Goal: Check status: Check status

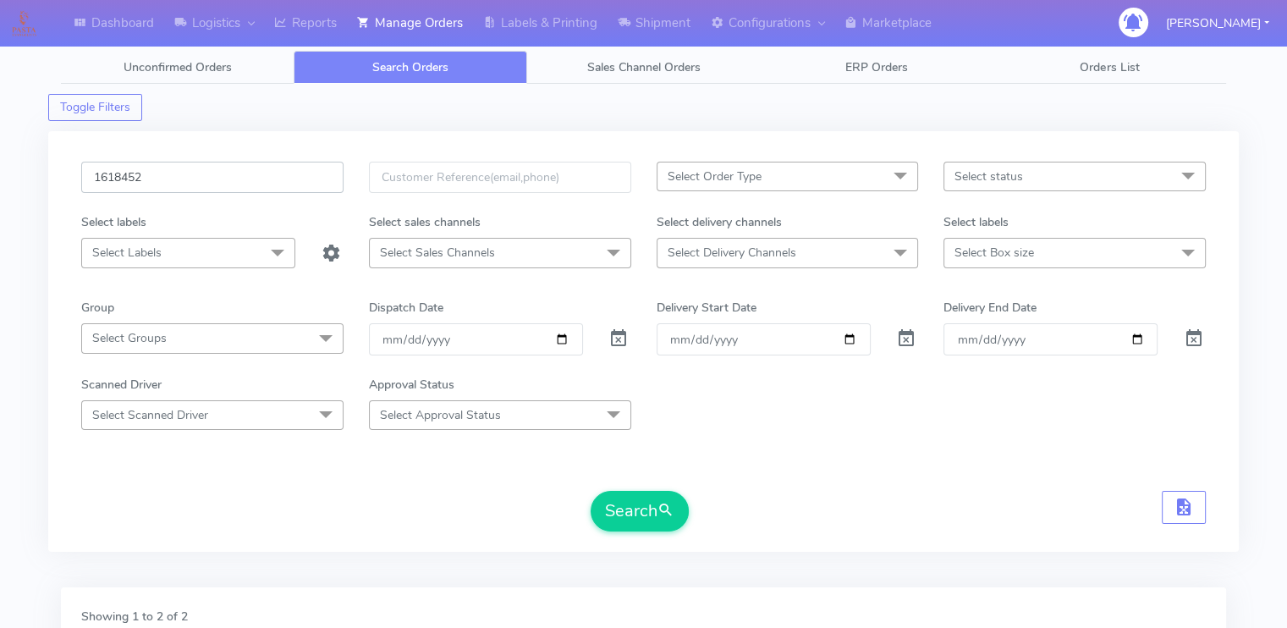
click at [228, 168] on input "1618452" at bounding box center [212, 177] width 262 height 31
paste input "9389"
type input "1619389"
click at [591, 491] on button "Search" at bounding box center [640, 511] width 98 height 41
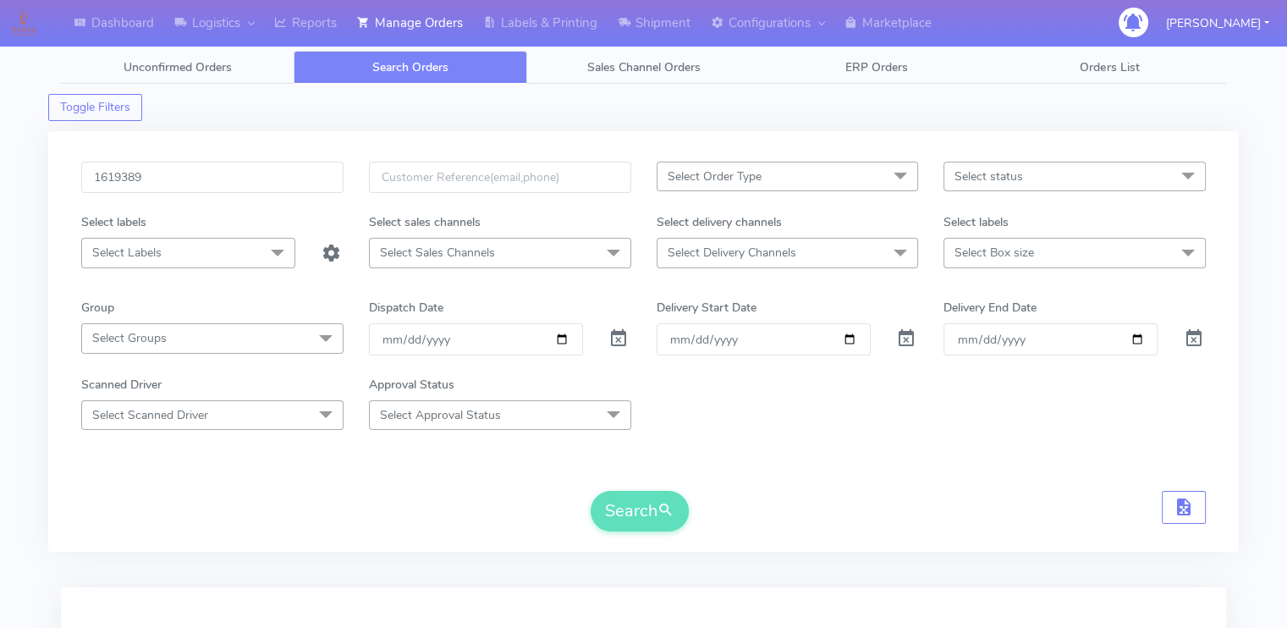
click at [359, 493] on div "Search" at bounding box center [643, 511] width 1125 height 41
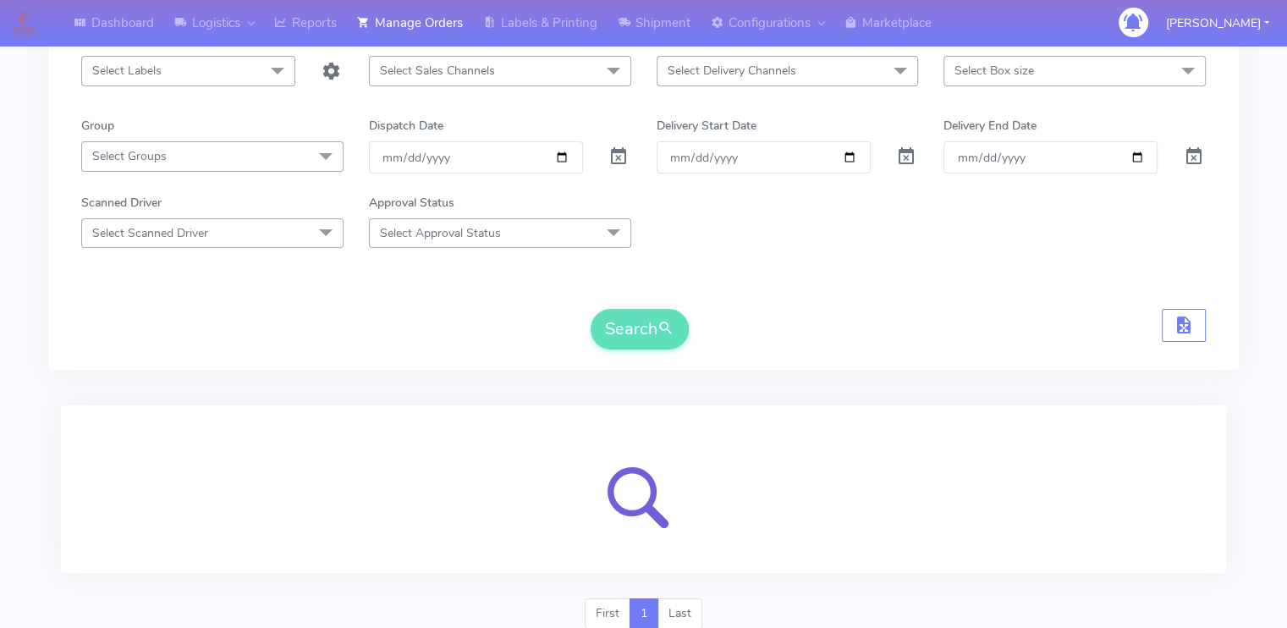
scroll to position [244, 0]
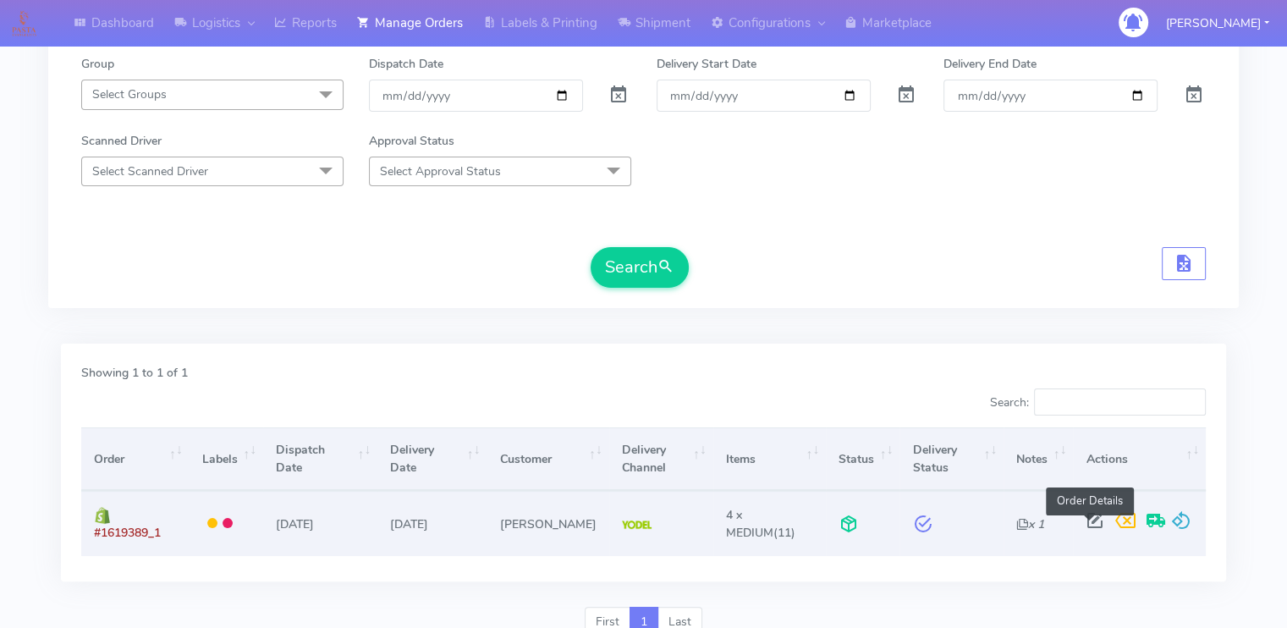
click at [1091, 521] on span at bounding box center [1094, 524] width 30 height 16
select select "5"
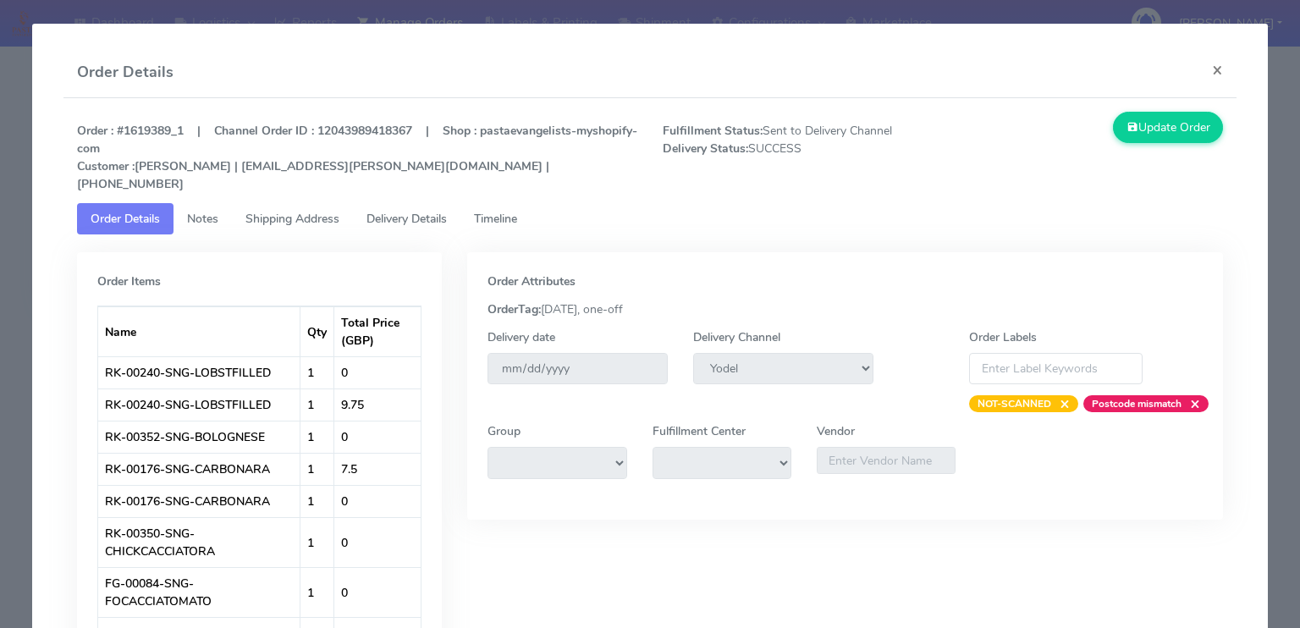
click at [316, 211] on span "Shipping Address" at bounding box center [292, 219] width 94 height 16
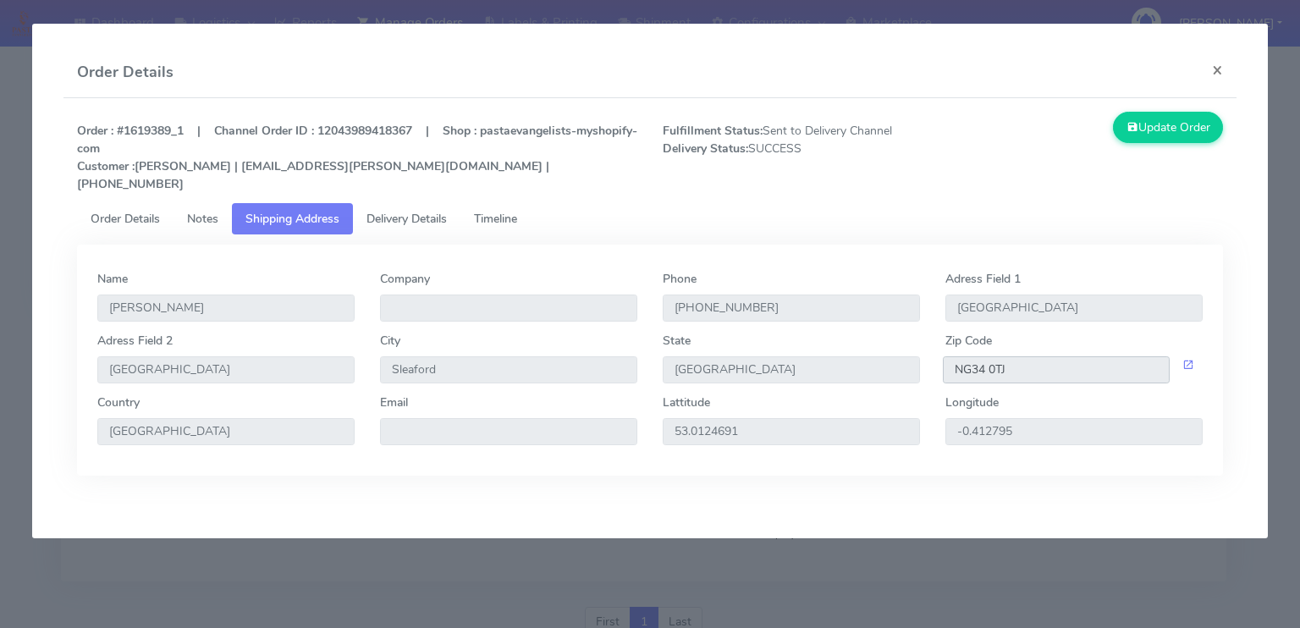
click at [1063, 356] on input "NG34 0TJ" at bounding box center [1056, 369] width 227 height 27
click at [426, 211] on span "Delivery Details" at bounding box center [406, 219] width 80 height 16
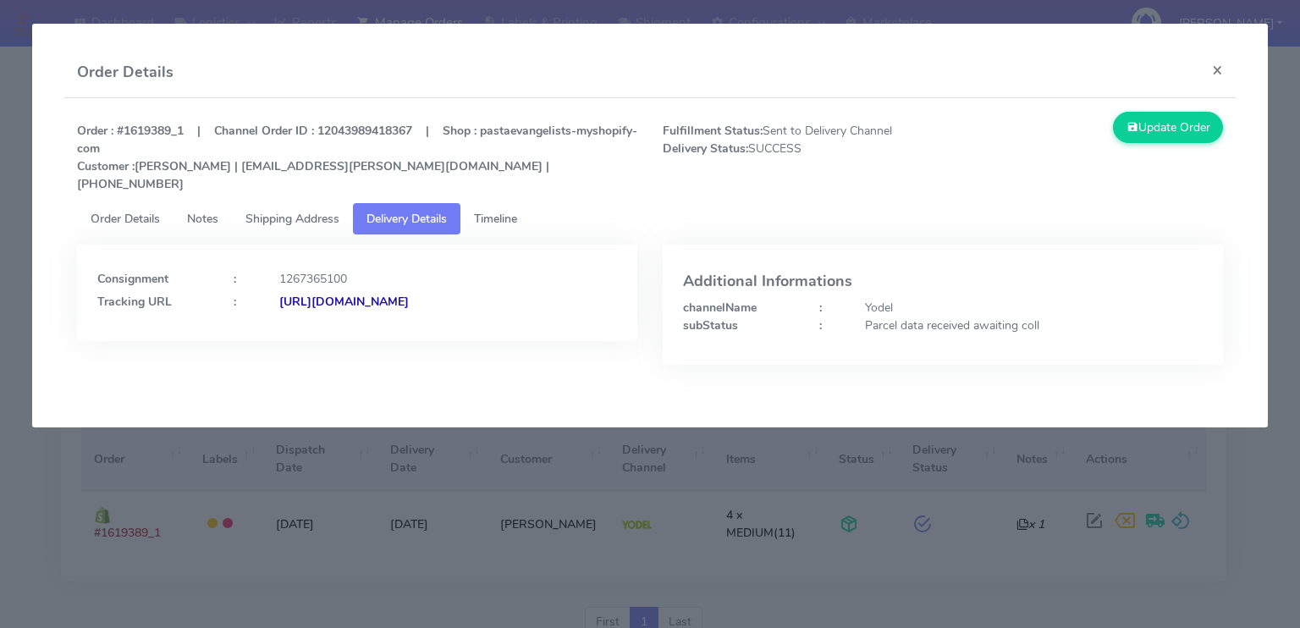
click at [399, 294] on strong "[URL][DOMAIN_NAME]" at bounding box center [343, 302] width 129 height 16
click at [1216, 69] on button "×" at bounding box center [1217, 69] width 38 height 45
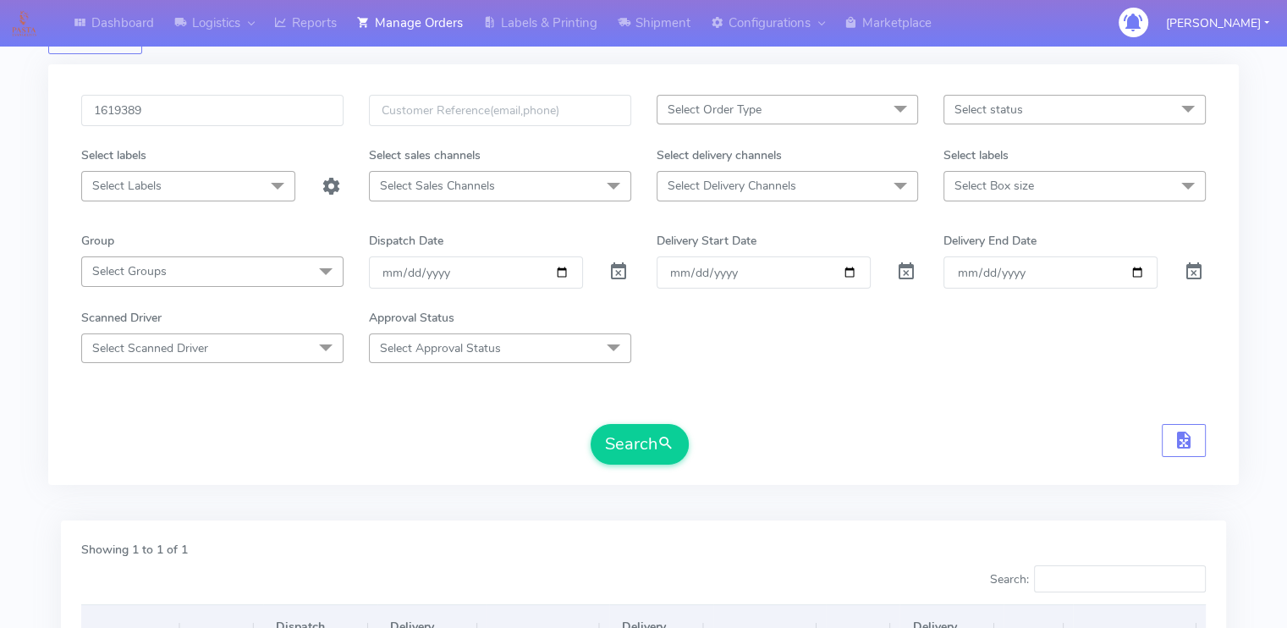
scroll to position [0, 0]
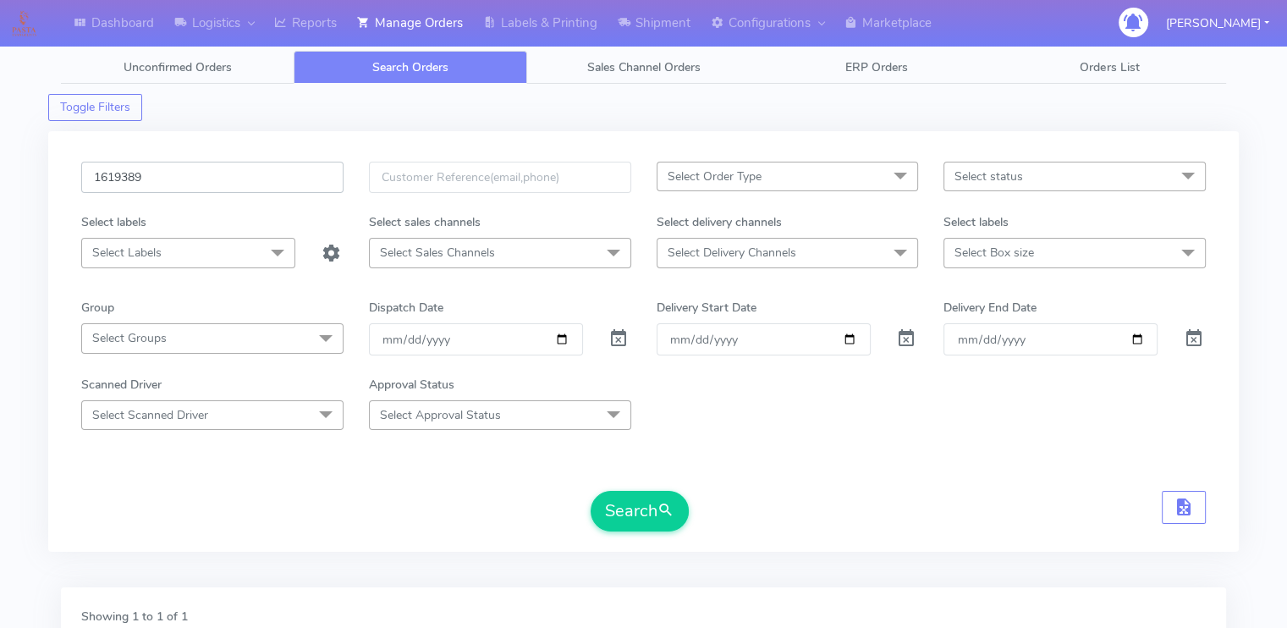
click at [220, 190] on input "1619389" at bounding box center [212, 177] width 262 height 31
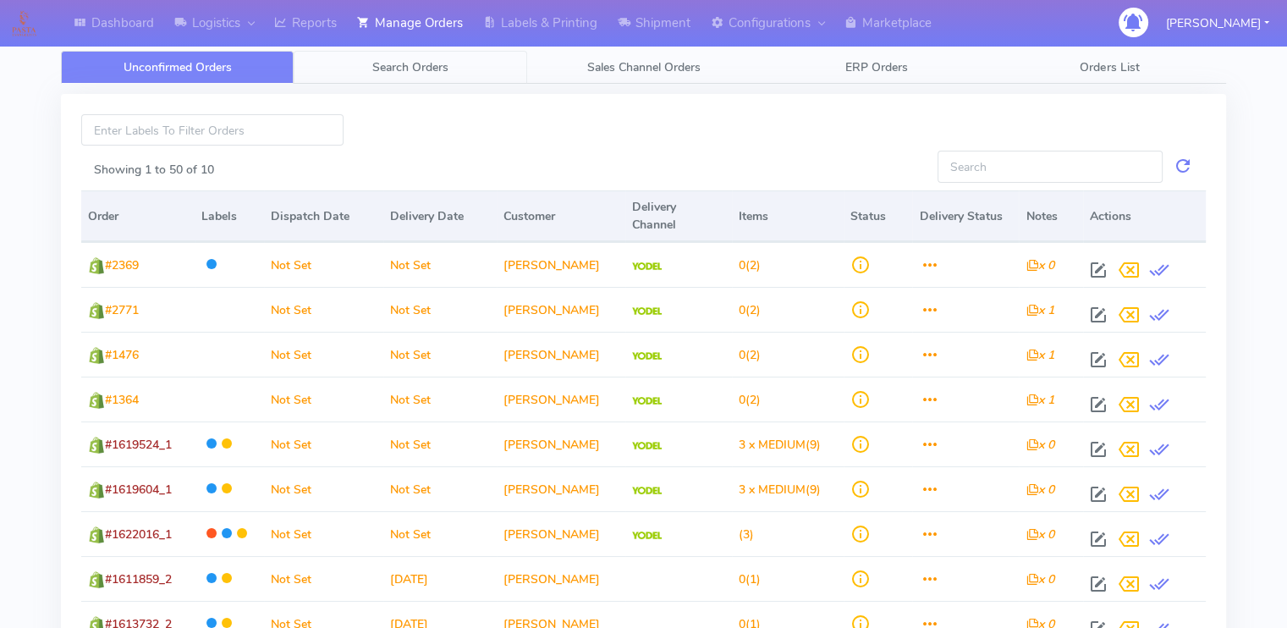
click at [386, 70] on span "Search Orders" at bounding box center [410, 67] width 76 height 16
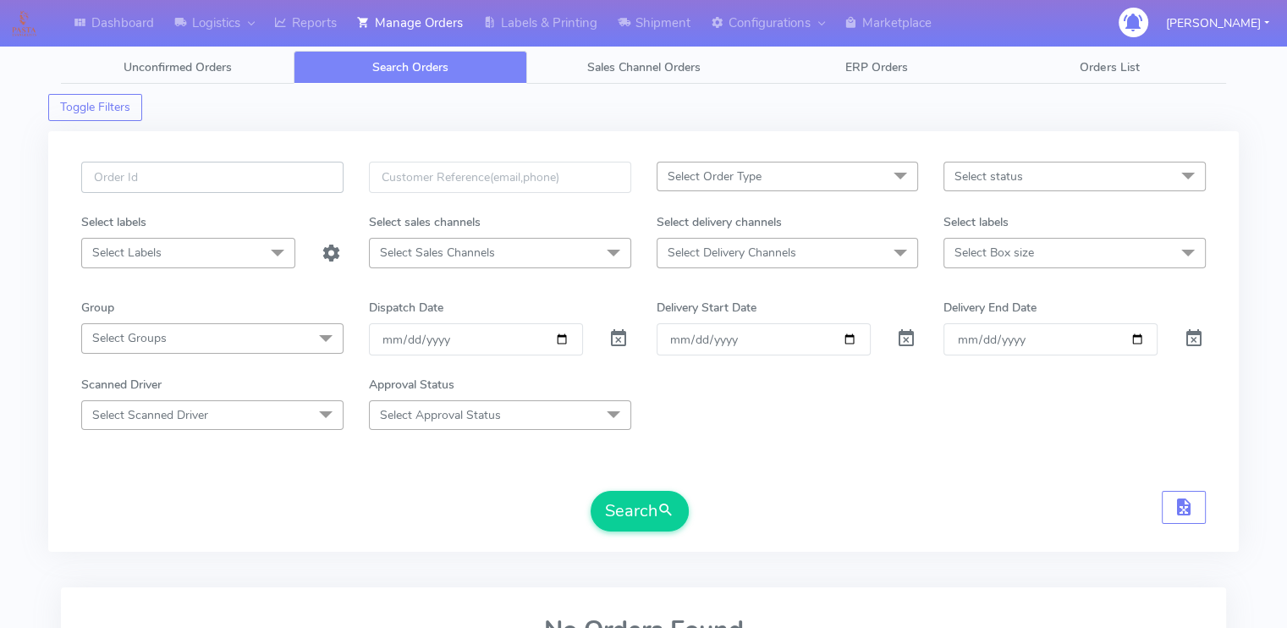
click at [217, 180] on input "text" at bounding box center [212, 177] width 262 height 31
paste input "1623053"
type input "1623053"
click at [625, 343] on span at bounding box center [618, 342] width 20 height 16
click at [623, 342] on span at bounding box center [618, 342] width 20 height 16
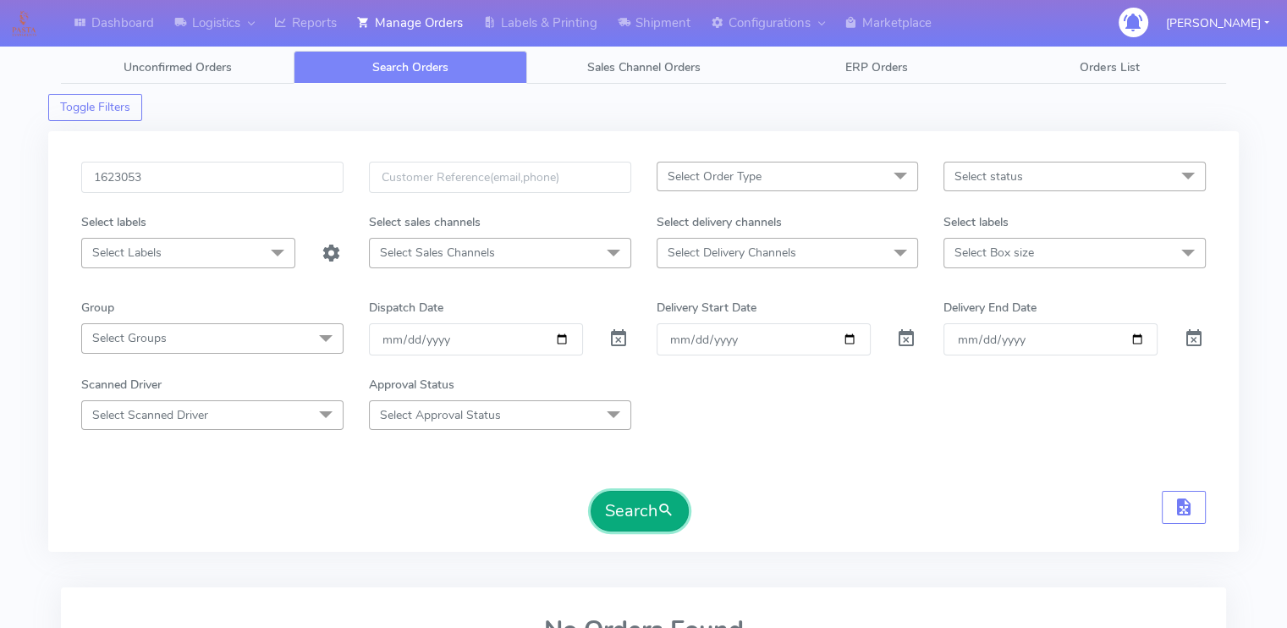
click at [643, 516] on button "Search" at bounding box center [640, 511] width 98 height 41
click at [403, 493] on div "Search" at bounding box center [643, 511] width 1125 height 41
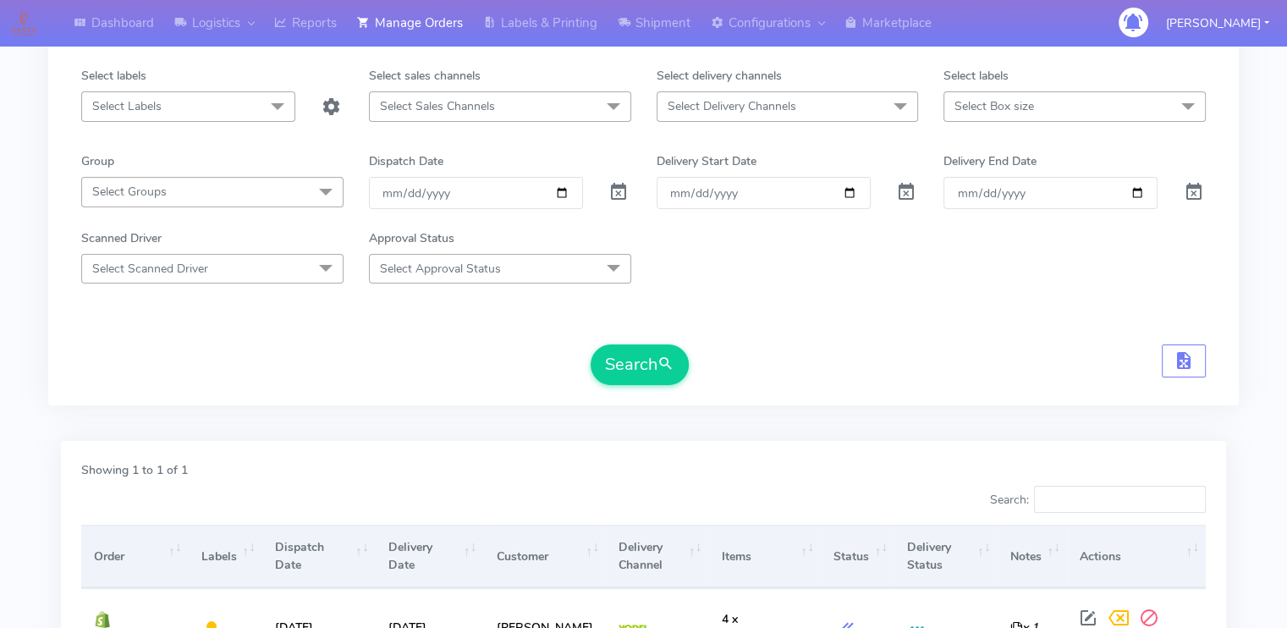
scroll to position [74, 0]
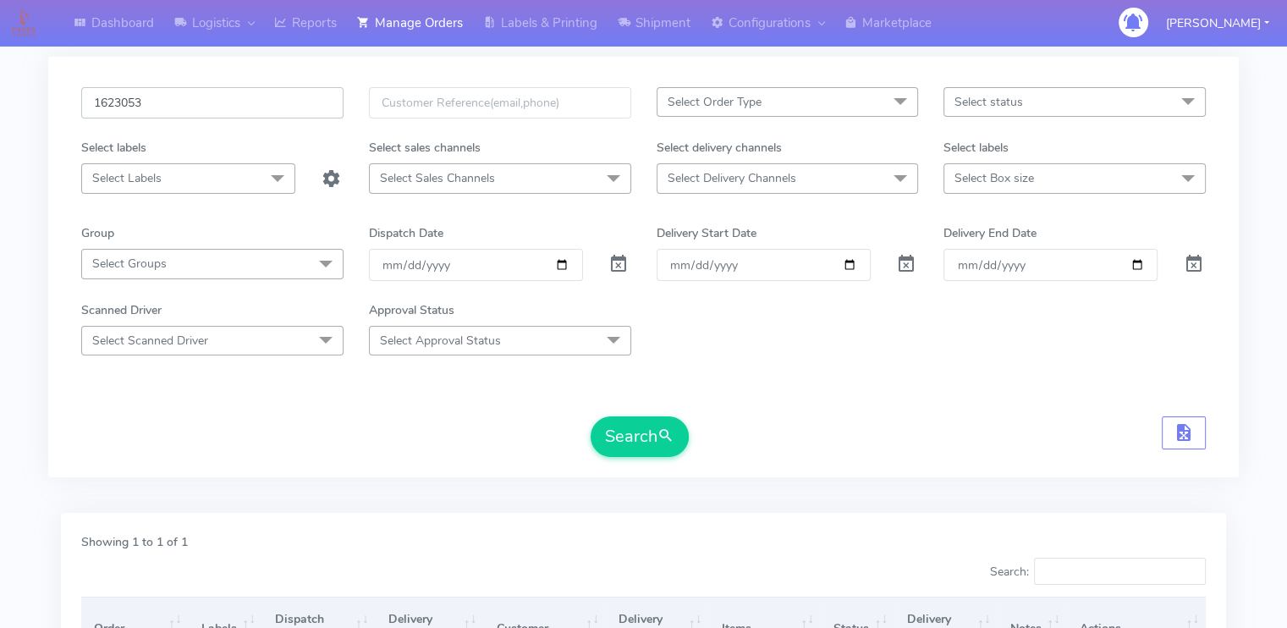
click at [193, 110] on input "1623053" at bounding box center [212, 102] width 262 height 31
paste input "18753"
click at [591, 416] on button "Search" at bounding box center [640, 436] width 98 height 41
click at [361, 428] on div "Search" at bounding box center [643, 436] width 1125 height 41
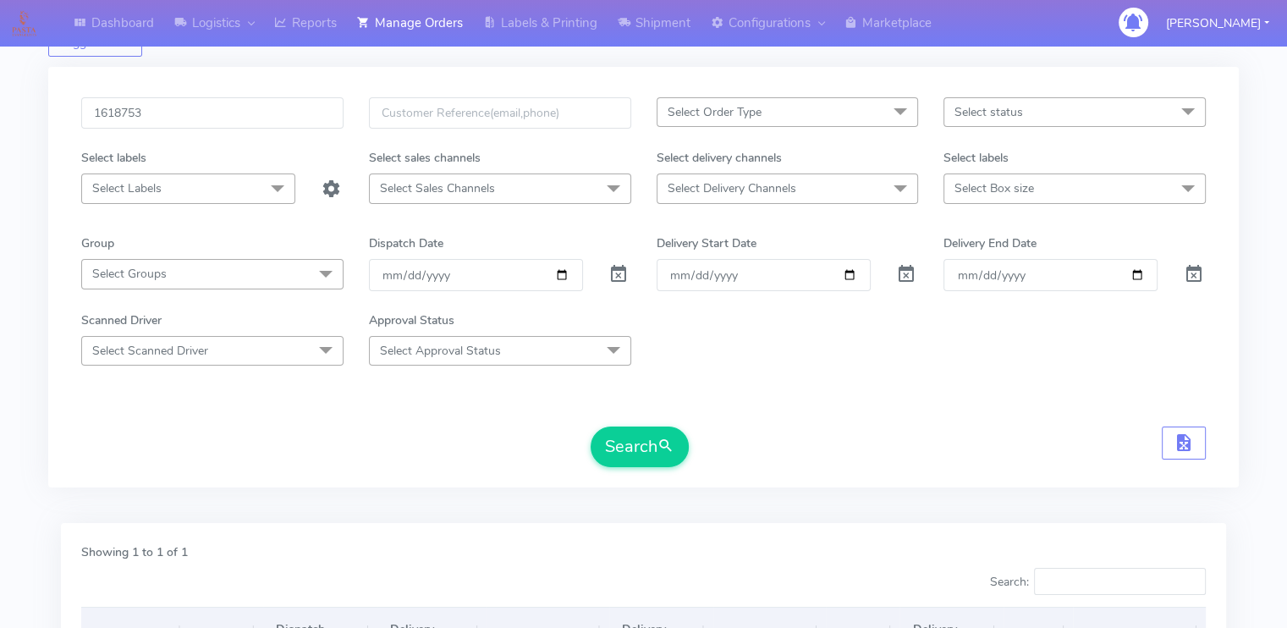
scroll to position [0, 0]
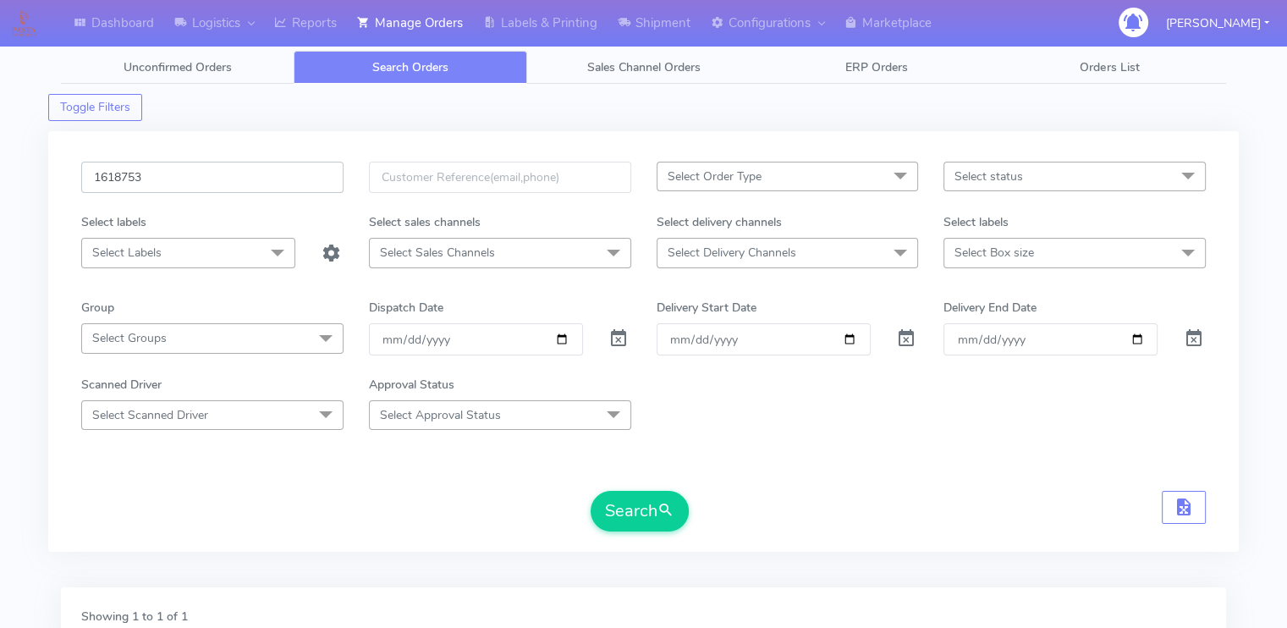
click at [236, 175] on input "1618753" at bounding box center [212, 177] width 262 height 31
type input "1"
paste input "1623054"
click at [591, 491] on button "Search" at bounding box center [640, 511] width 98 height 41
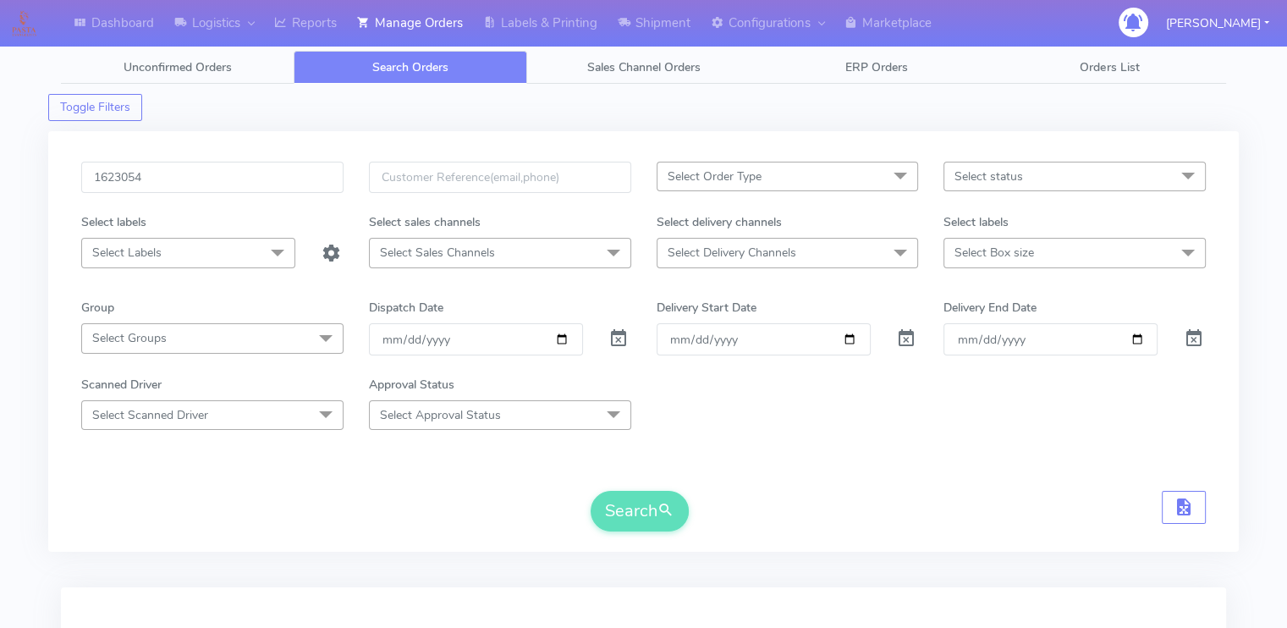
click at [173, 498] on div "Search" at bounding box center [643, 511] width 1125 height 41
click at [166, 184] on input "1623054" at bounding box center [212, 177] width 262 height 31
paste input "25"
click at [591, 491] on button "Search" at bounding box center [640, 511] width 98 height 41
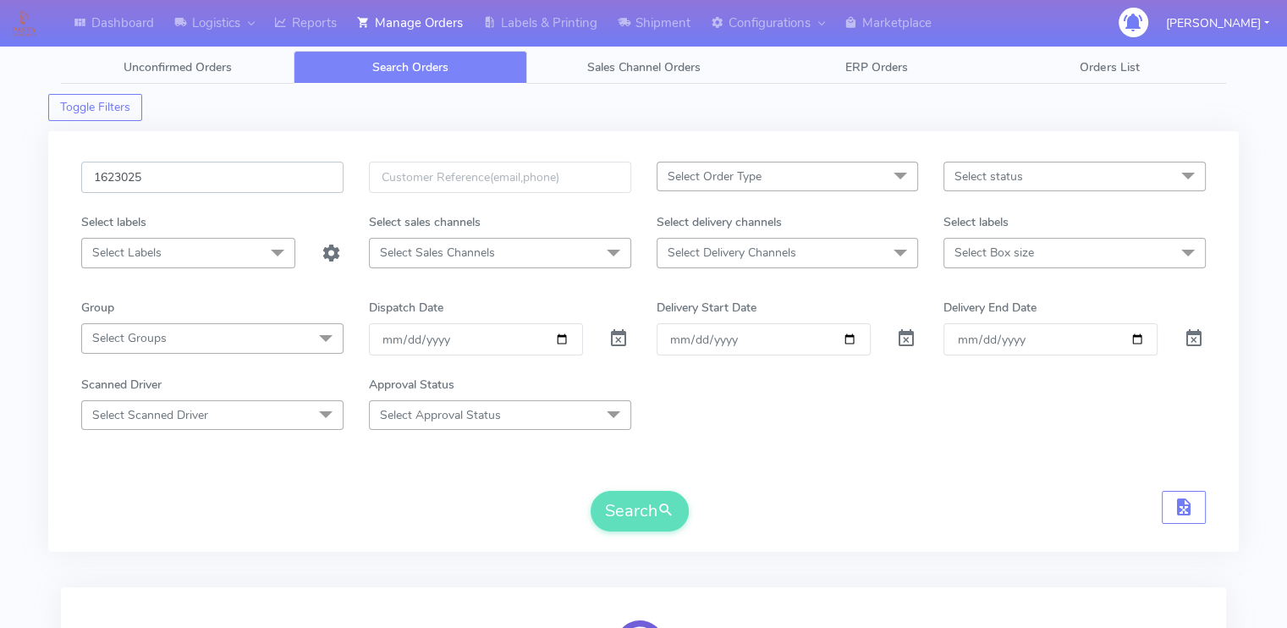
type input "1623025"
click at [217, 505] on div "Search" at bounding box center [643, 511] width 1125 height 41
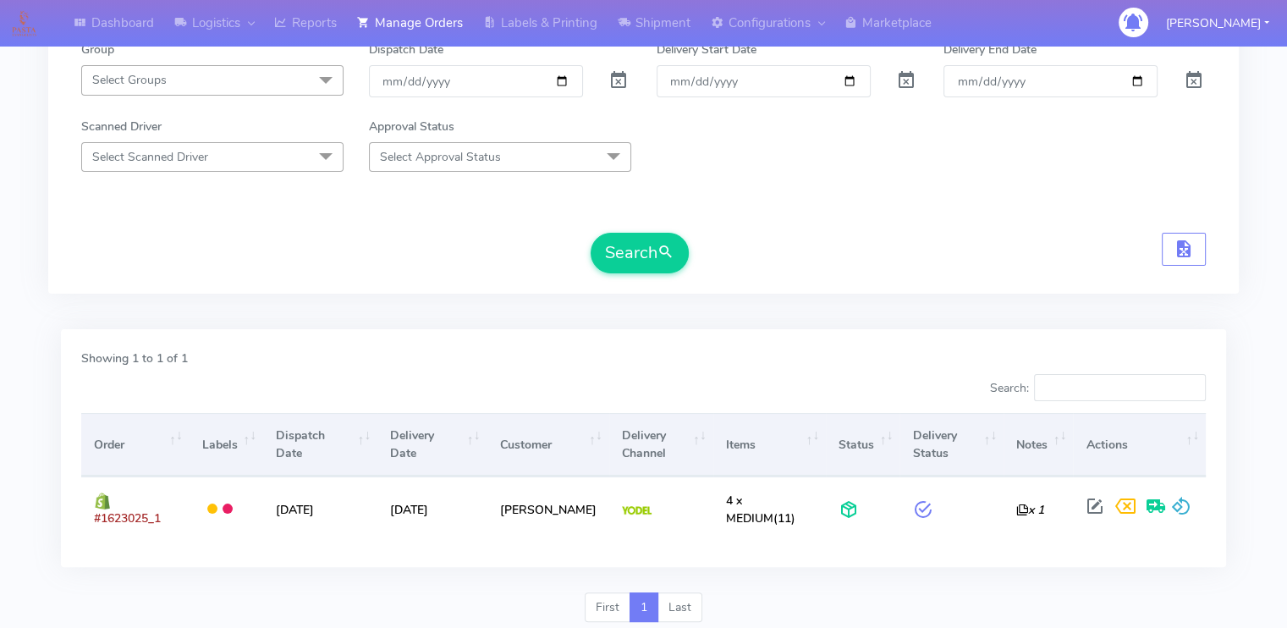
scroll to position [306, 0]
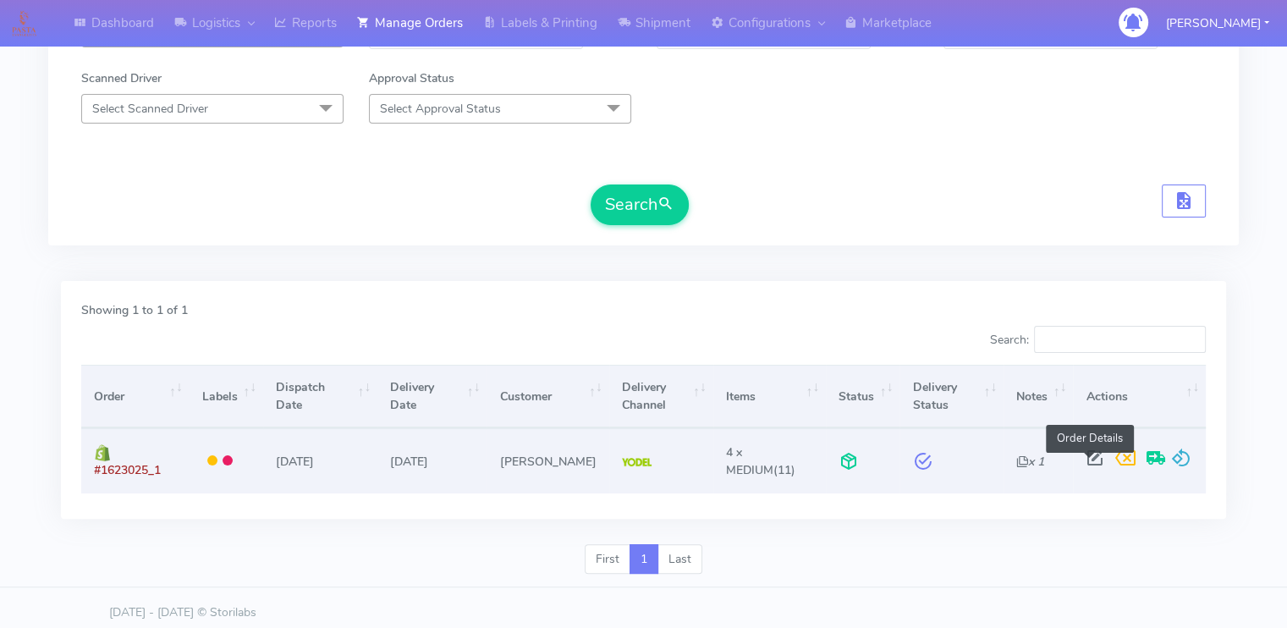
click at [1095, 464] on span at bounding box center [1094, 462] width 30 height 16
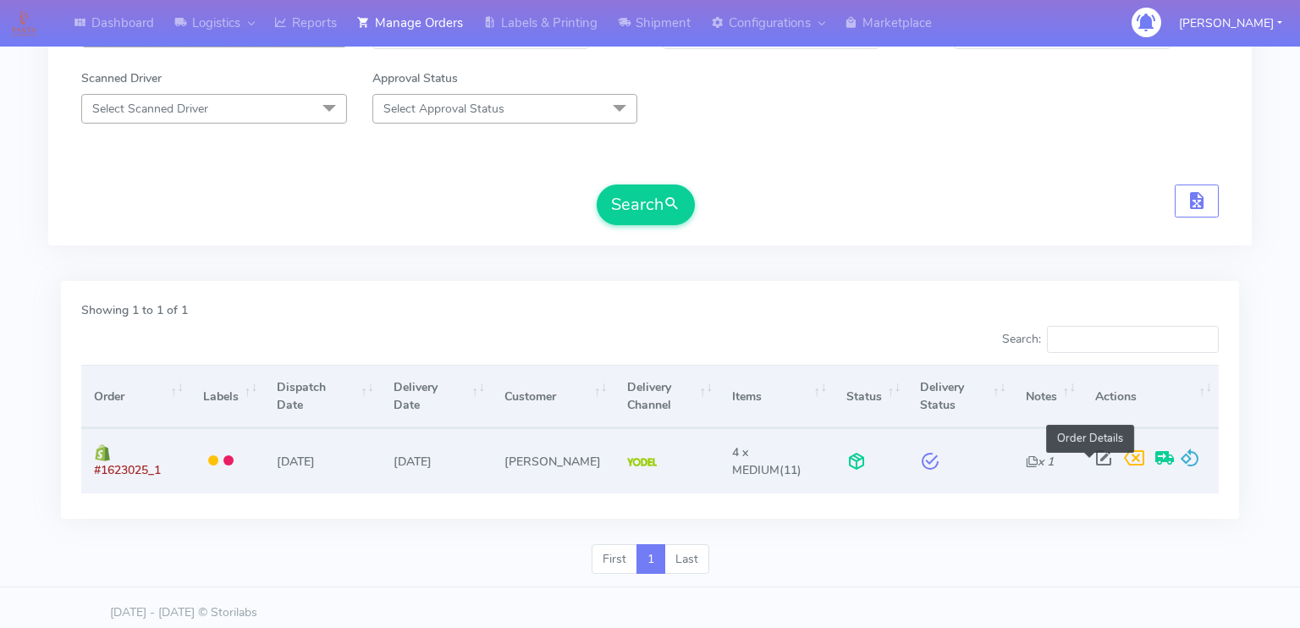
select select "5"
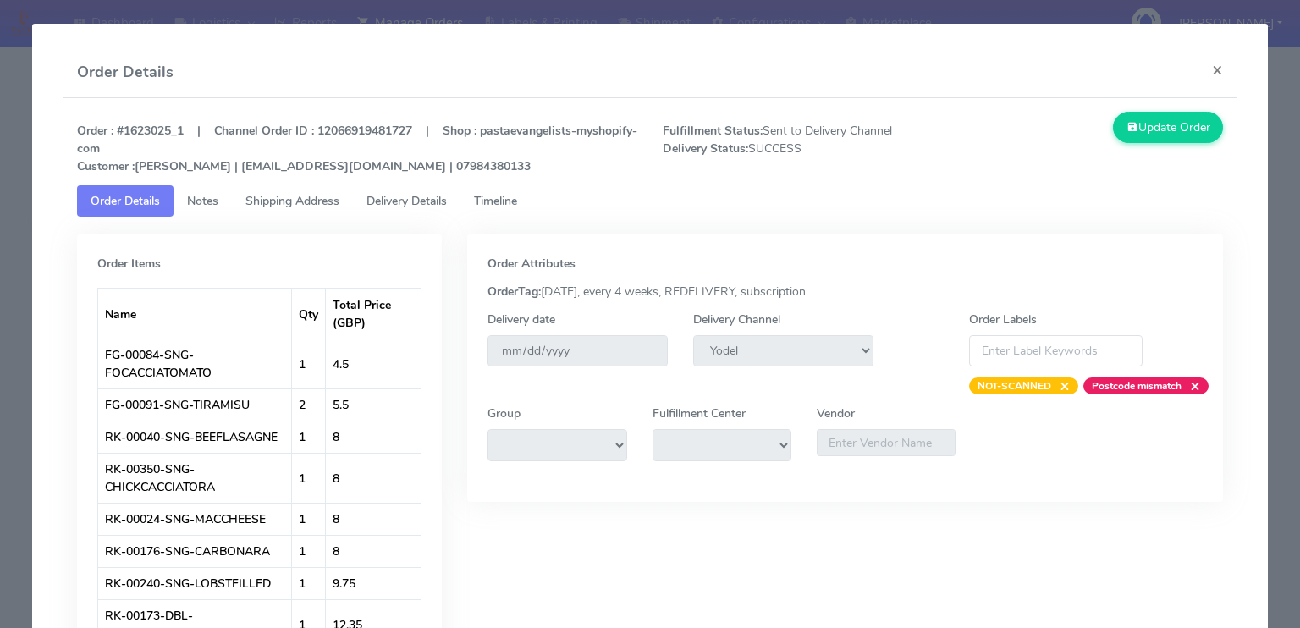
click at [302, 202] on span "Shipping Address" at bounding box center [292, 201] width 94 height 16
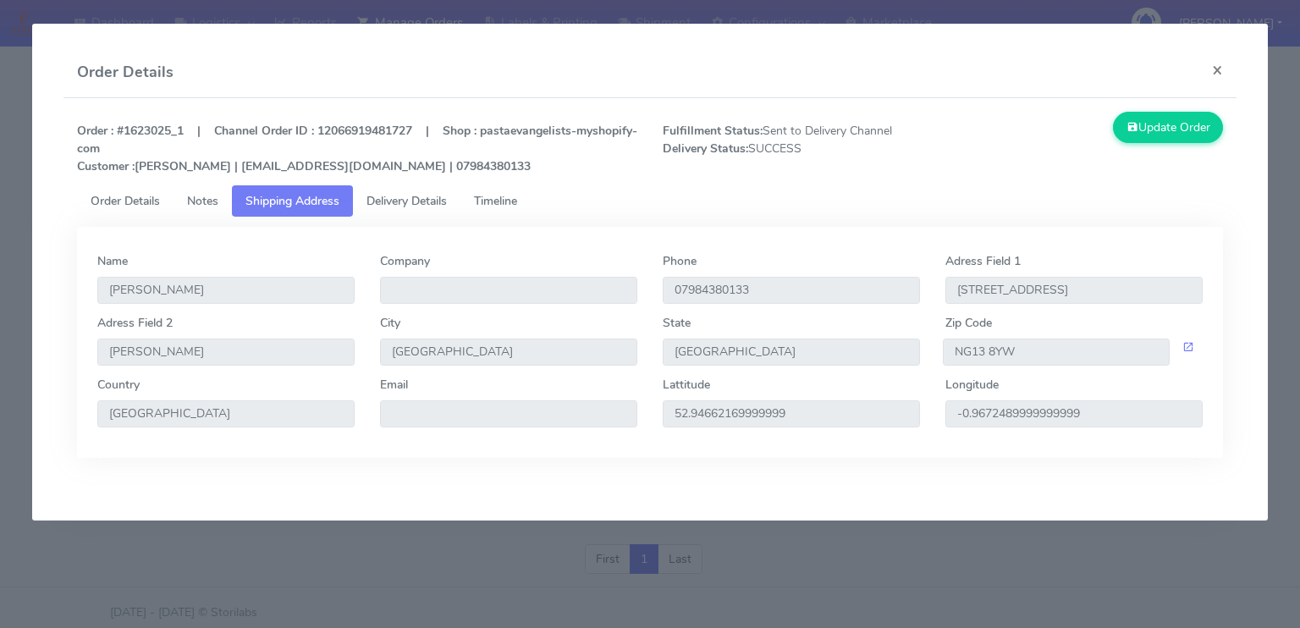
click at [380, 197] on span "Delivery Details" at bounding box center [406, 201] width 80 height 16
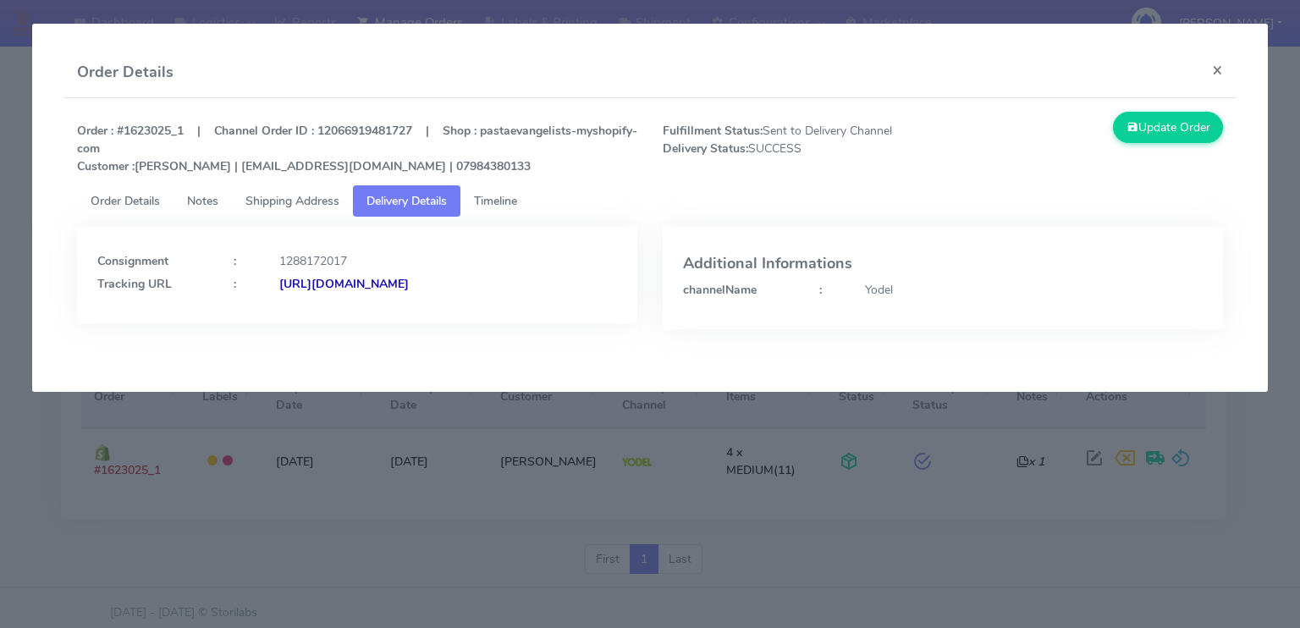
click at [301, 205] on span "Shipping Address" at bounding box center [292, 201] width 94 height 16
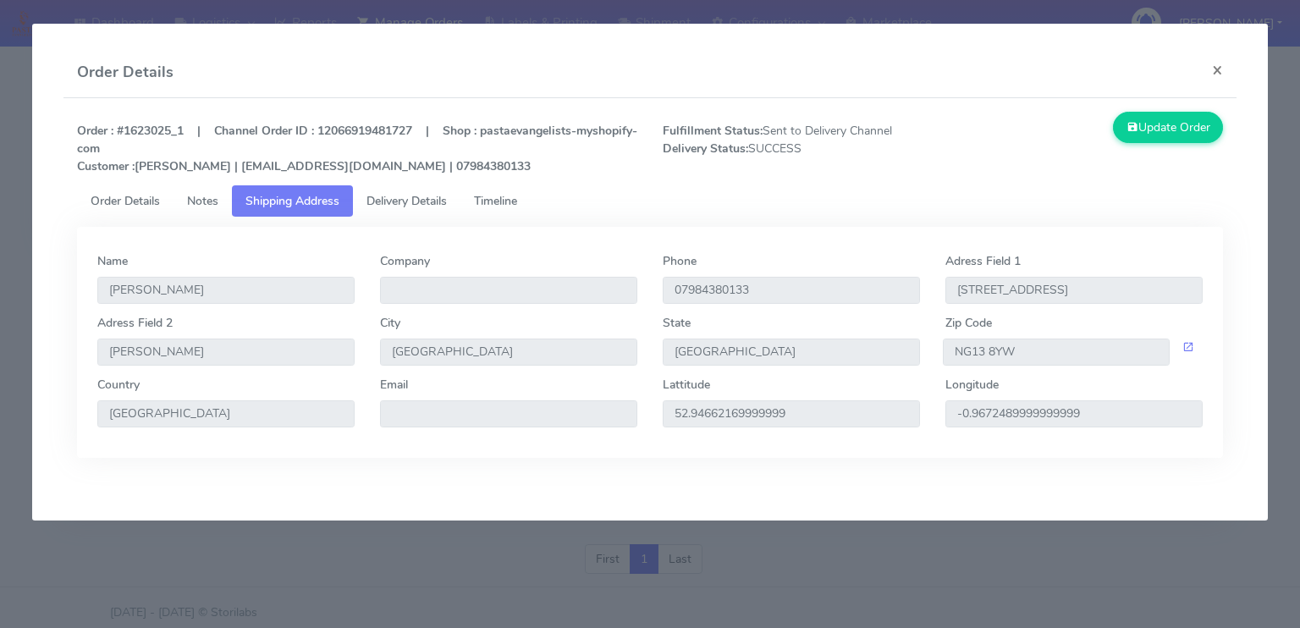
click at [394, 199] on span "Delivery Details" at bounding box center [406, 201] width 80 height 16
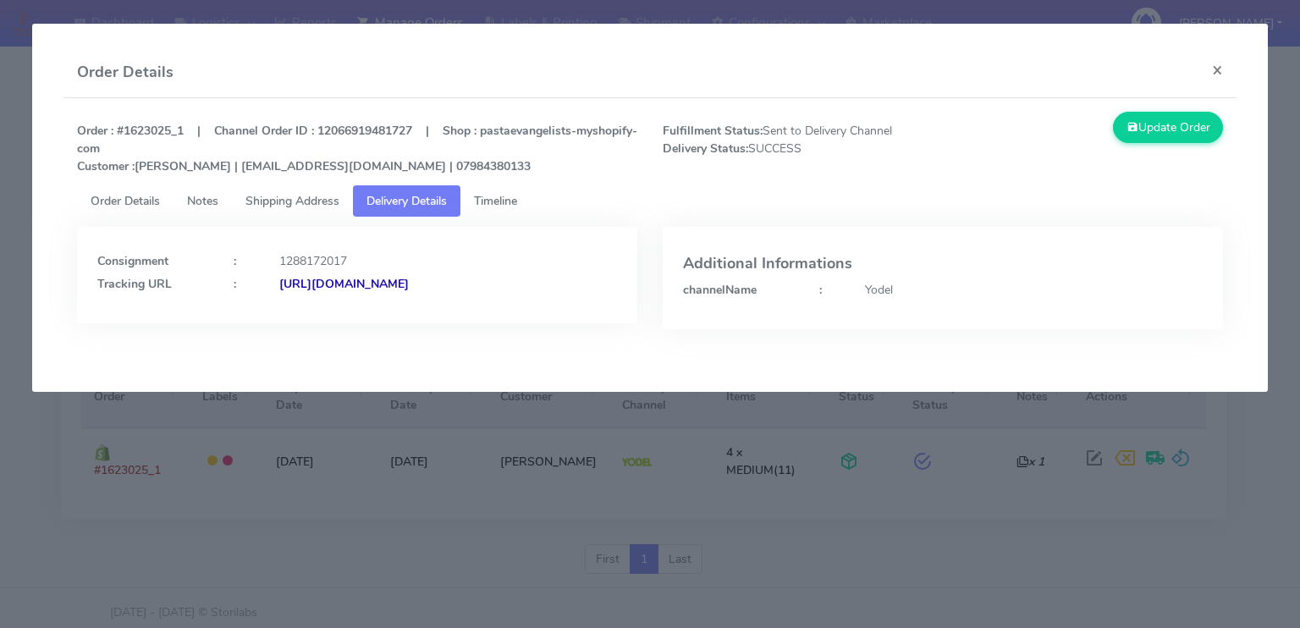
click at [402, 285] on strong "https://www.yodel.co.uk/tracking/JJD0002249960893578" at bounding box center [343, 284] width 129 height 16
click at [271, 210] on link "Shipping Address" at bounding box center [292, 200] width 121 height 31
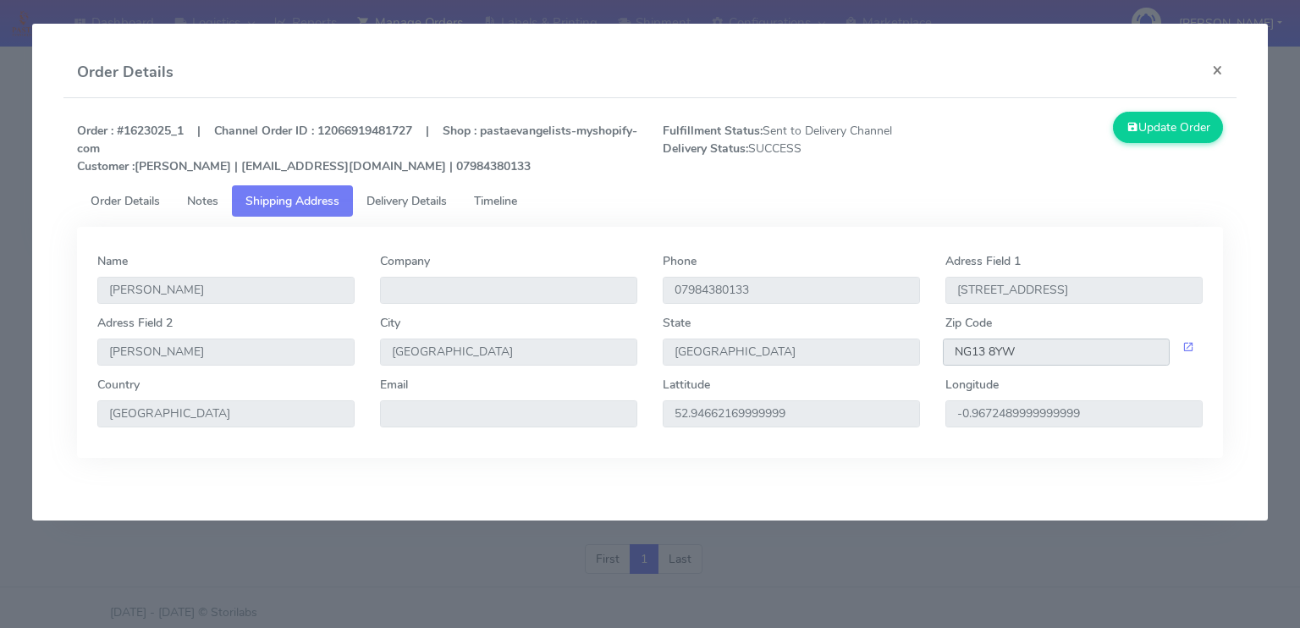
click at [1027, 353] on input "NG13 8YW" at bounding box center [1056, 351] width 227 height 27
click at [147, 206] on span "Order Details" at bounding box center [125, 201] width 69 height 16
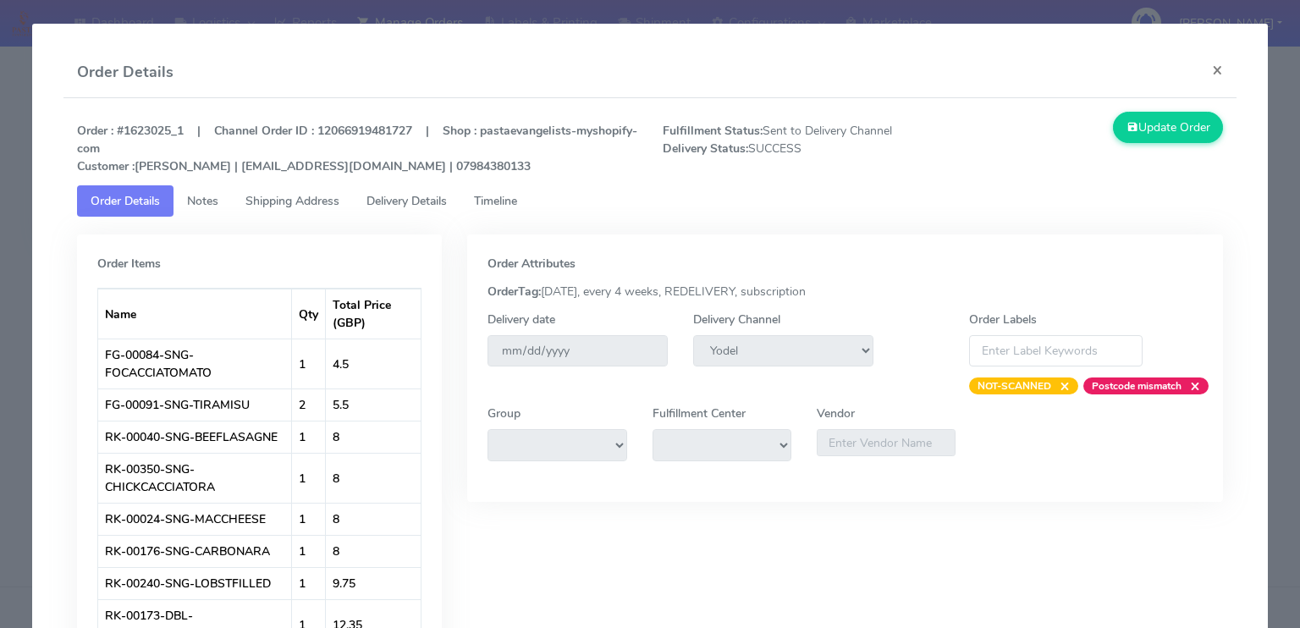
click at [515, 208] on span "Timeline" at bounding box center [495, 201] width 43 height 16
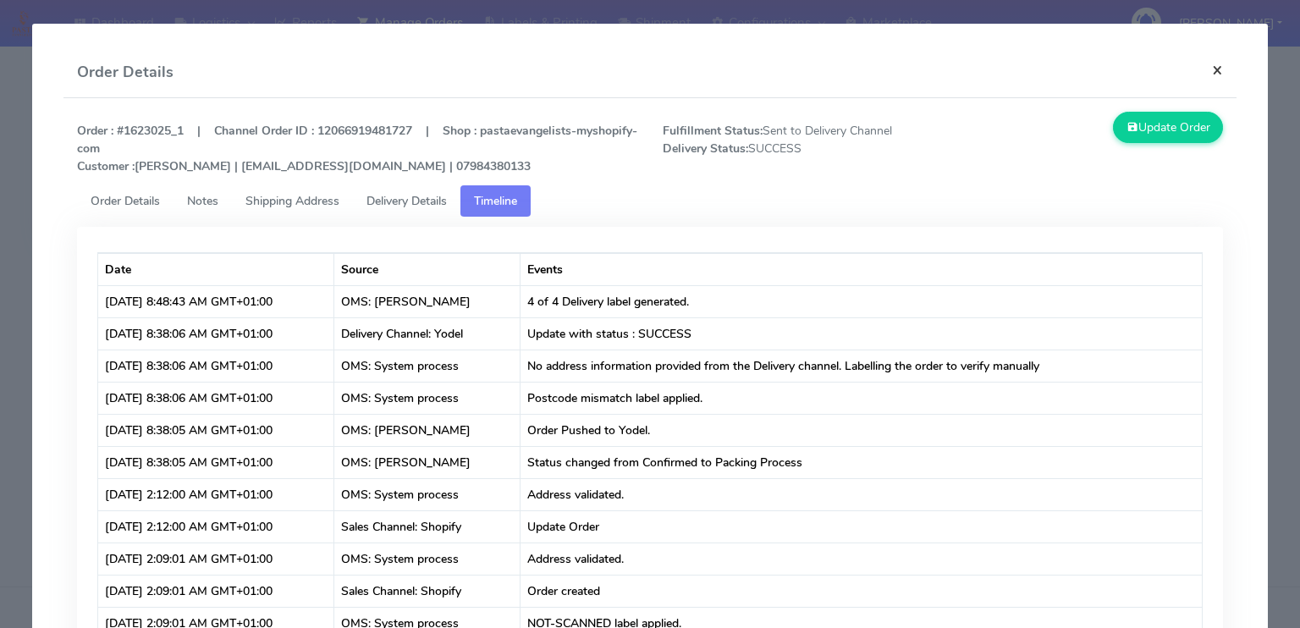
click at [1198, 70] on button "×" at bounding box center [1217, 69] width 38 height 45
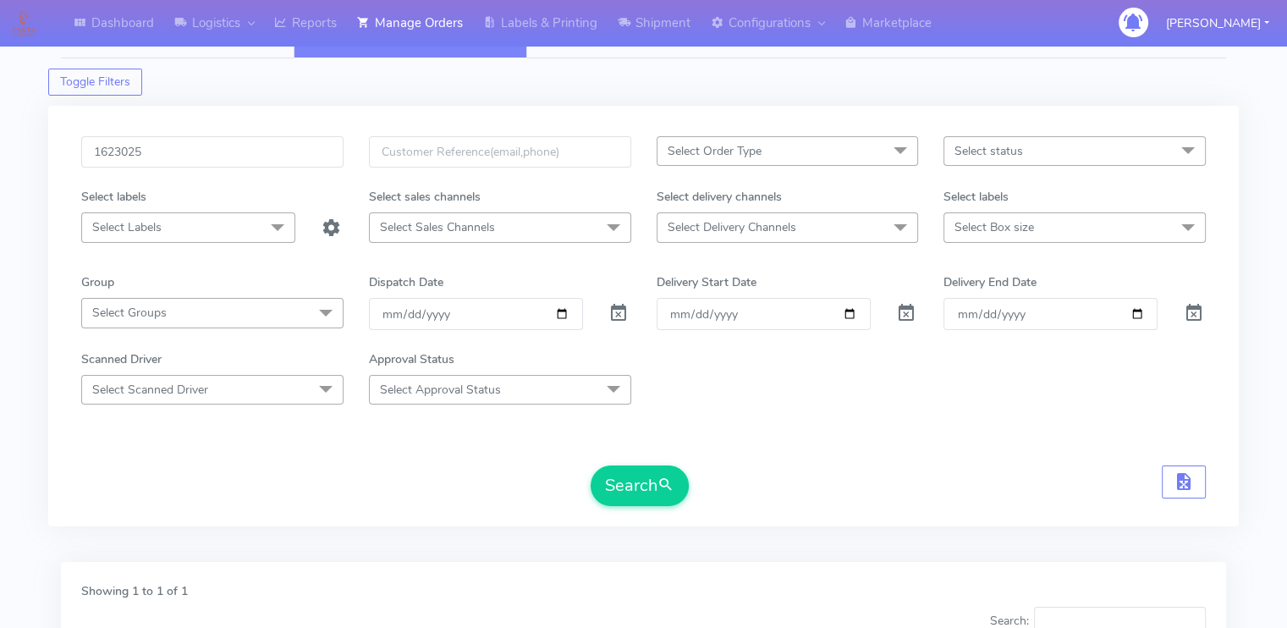
scroll to position [2, 0]
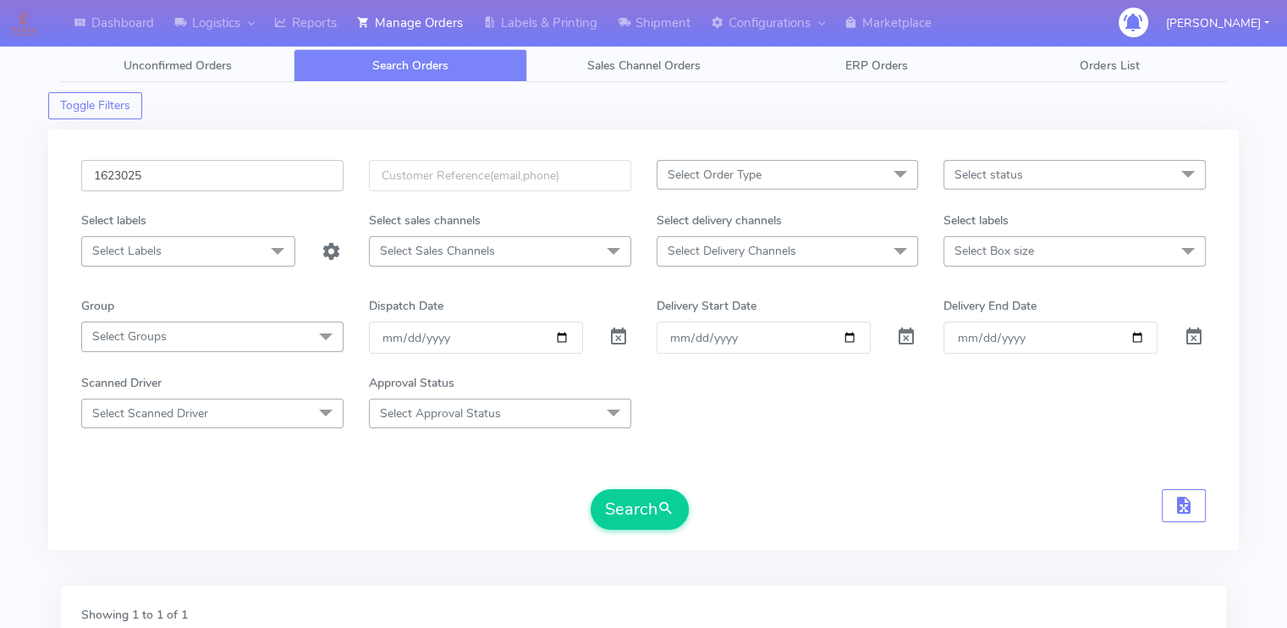
click at [208, 182] on input "1623025" at bounding box center [212, 175] width 262 height 31
paste input "16594A"
click at [591, 489] on button "Search" at bounding box center [640, 509] width 98 height 41
click at [311, 510] on div "Search" at bounding box center [643, 509] width 1125 height 41
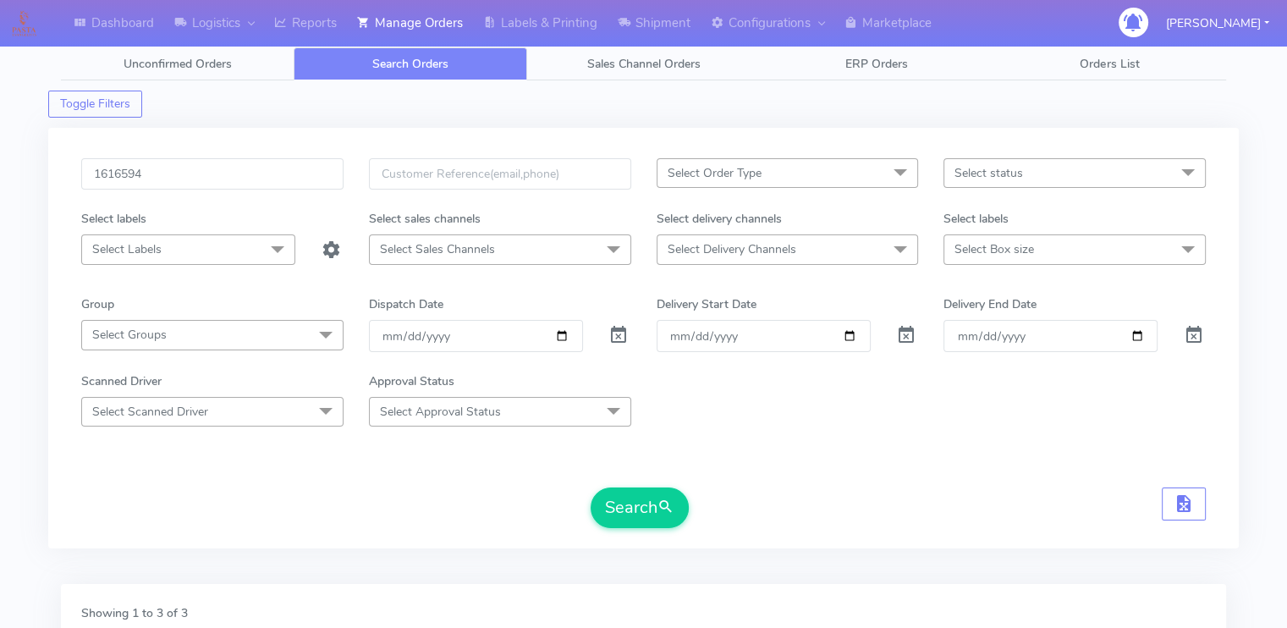
scroll to position [0, 0]
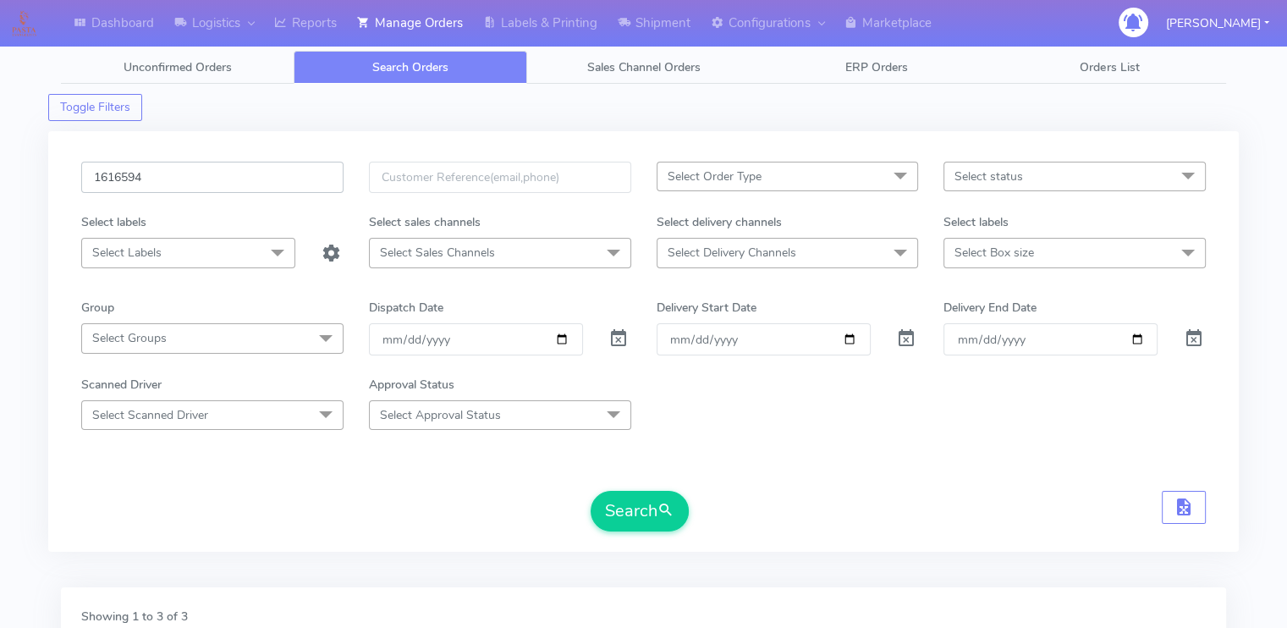
click at [174, 166] on input "1616594" at bounding box center [212, 177] width 262 height 31
paste input "21350"
click at [591, 491] on button "Search" at bounding box center [640, 511] width 98 height 41
type input "1621350"
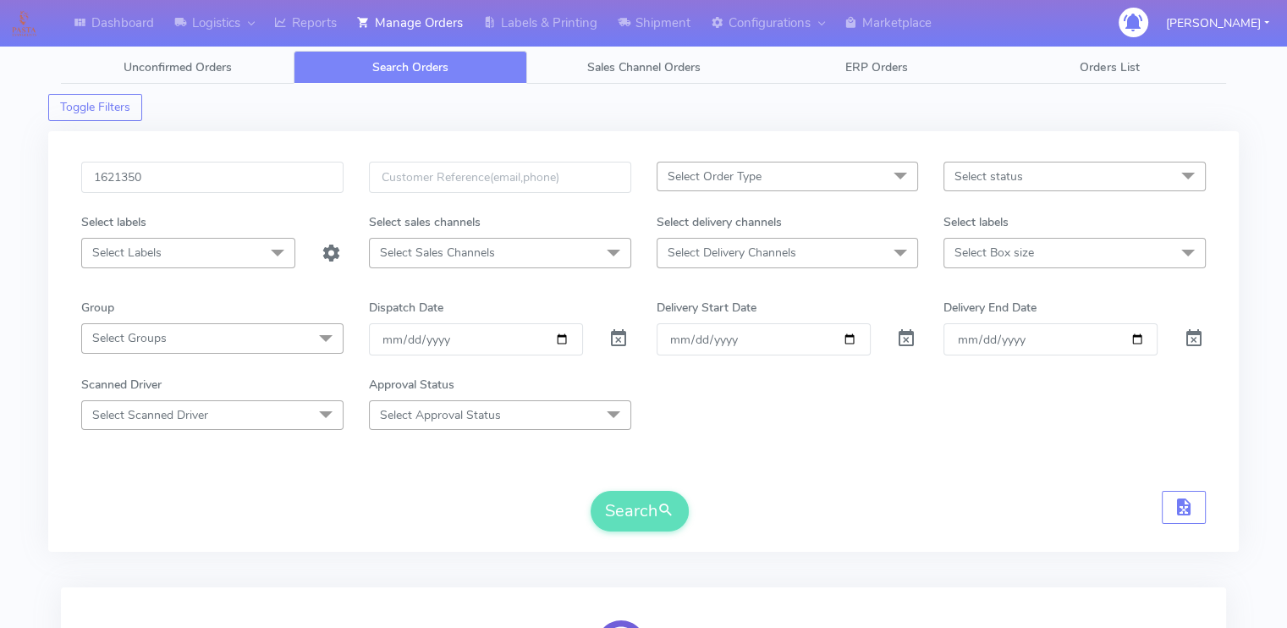
click at [24, 294] on div "Dashboard Logistics London Logistics Reports Manage Orders Labels & Printing Sh…" at bounding box center [643, 427] width 1287 height 794
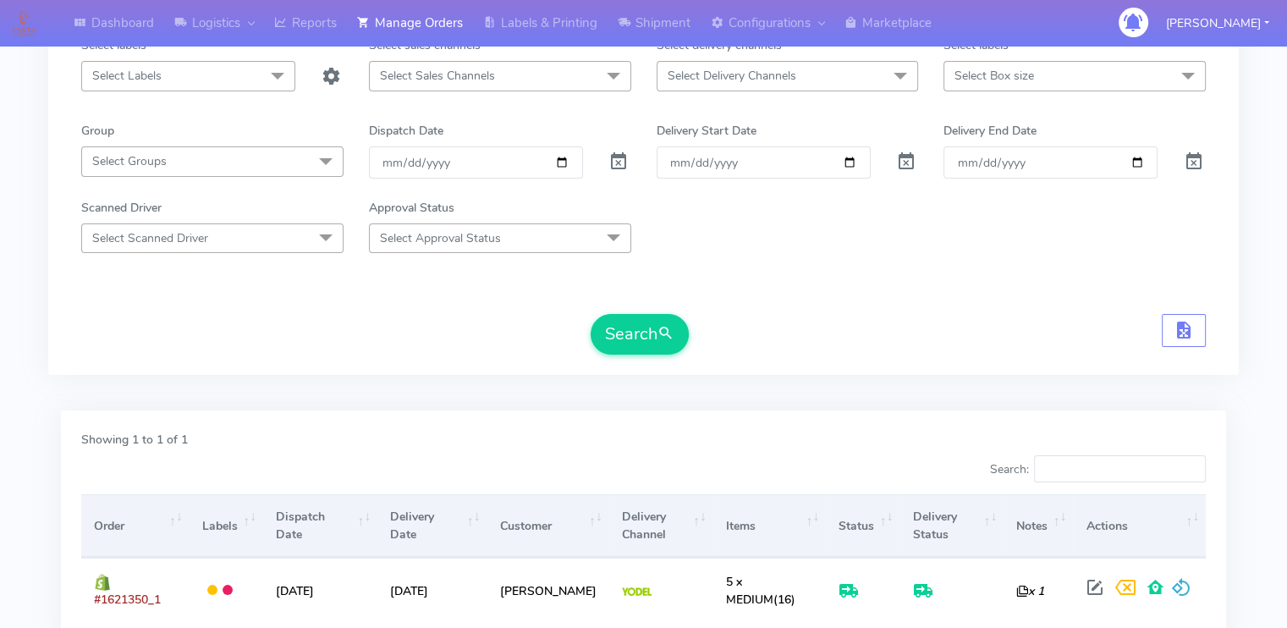
scroll to position [314, 0]
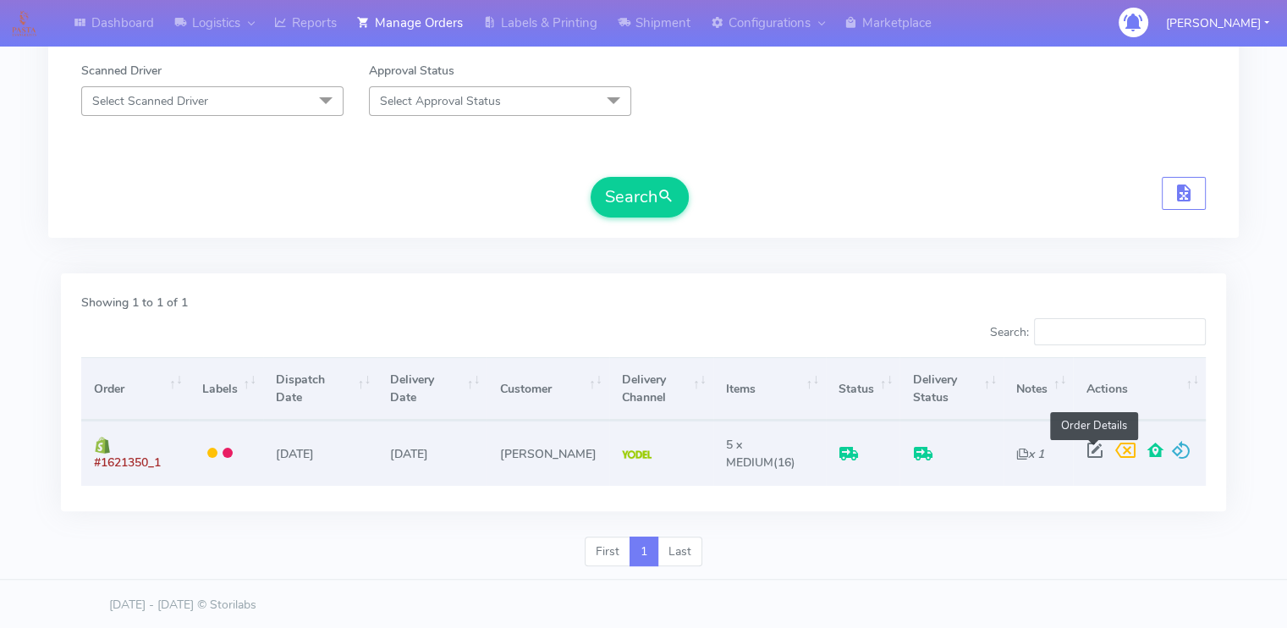
click at [1087, 451] on span at bounding box center [1094, 454] width 30 height 16
select select "5"
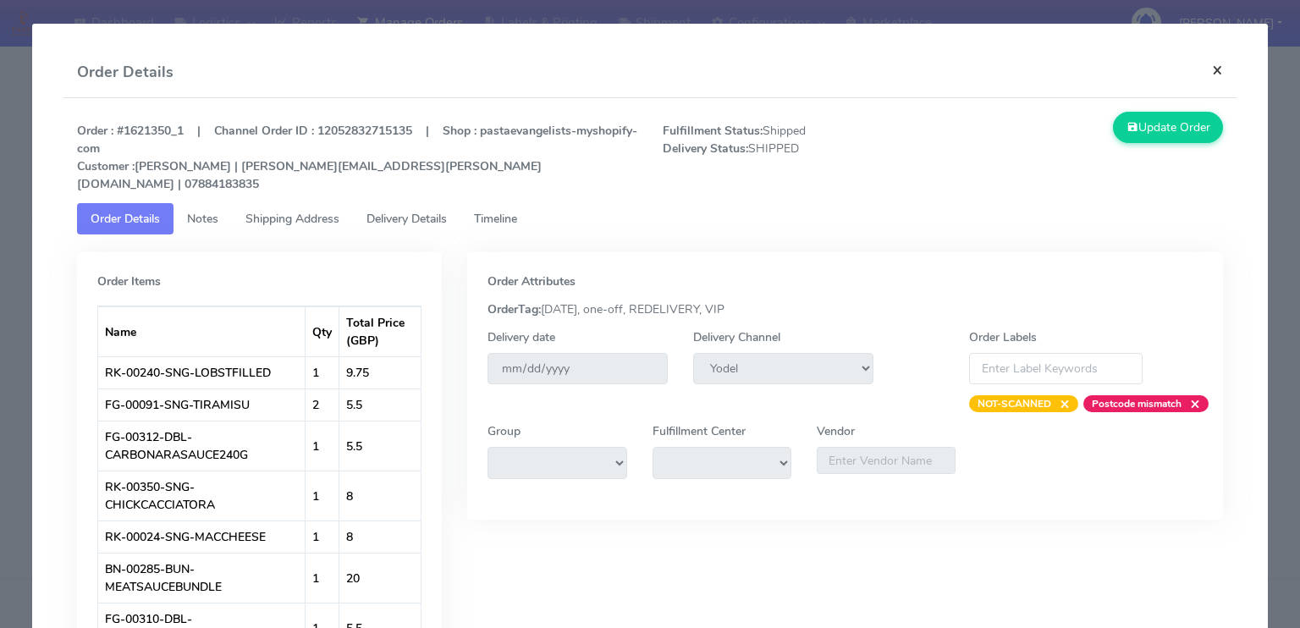
click at [1212, 69] on button "×" at bounding box center [1217, 69] width 38 height 45
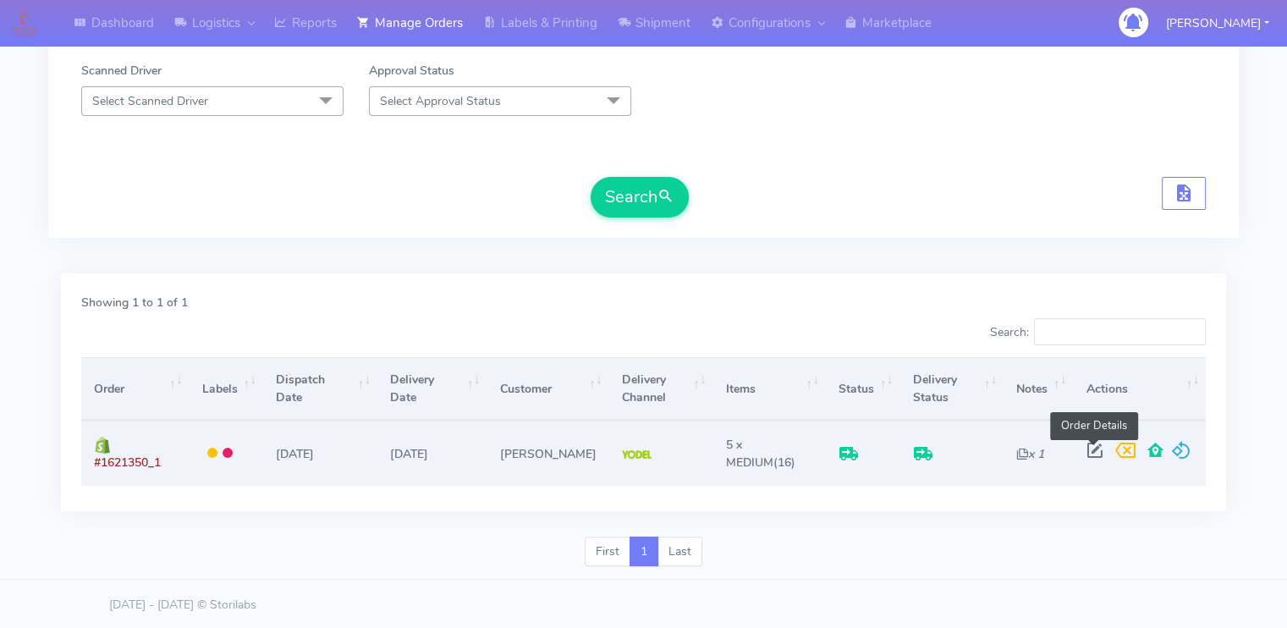
click at [1084, 450] on span at bounding box center [1094, 454] width 30 height 16
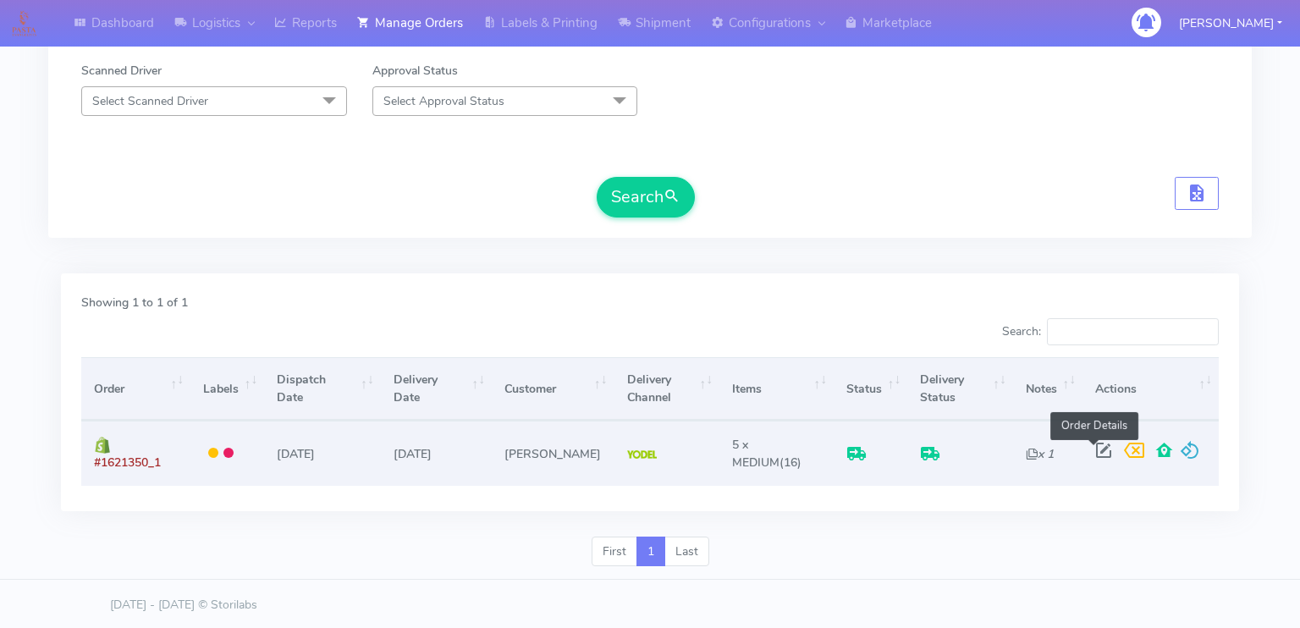
select select "5"
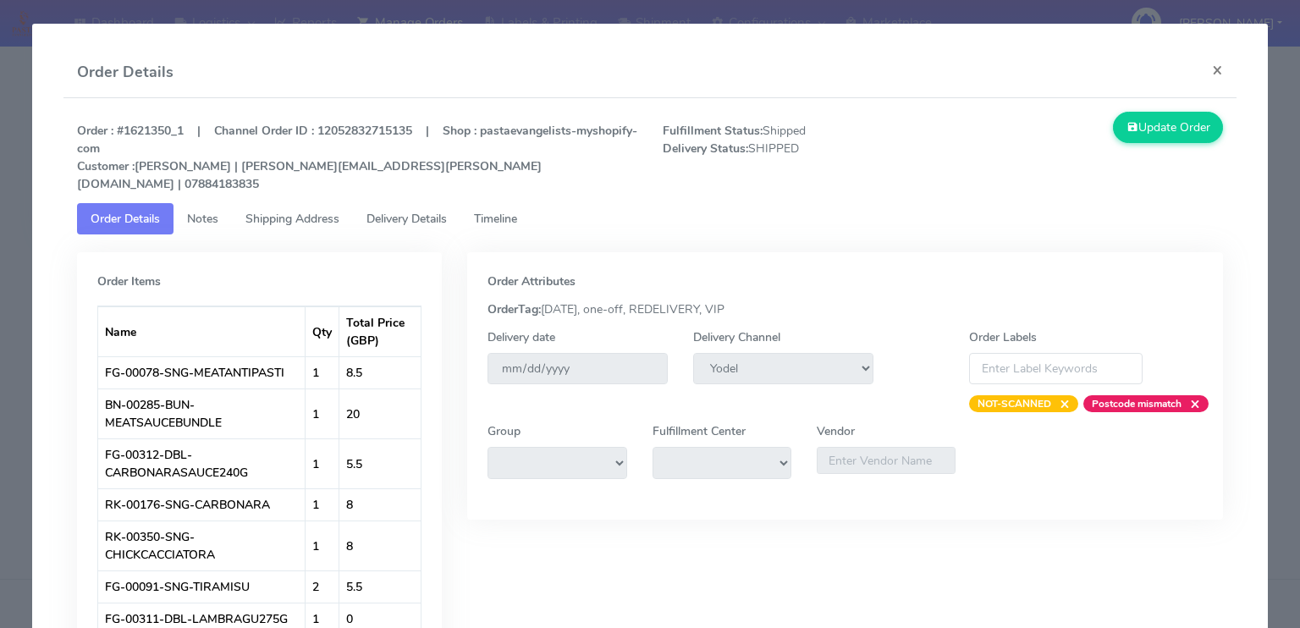
click at [347, 203] on link "Shipping Address" at bounding box center [292, 218] width 121 height 31
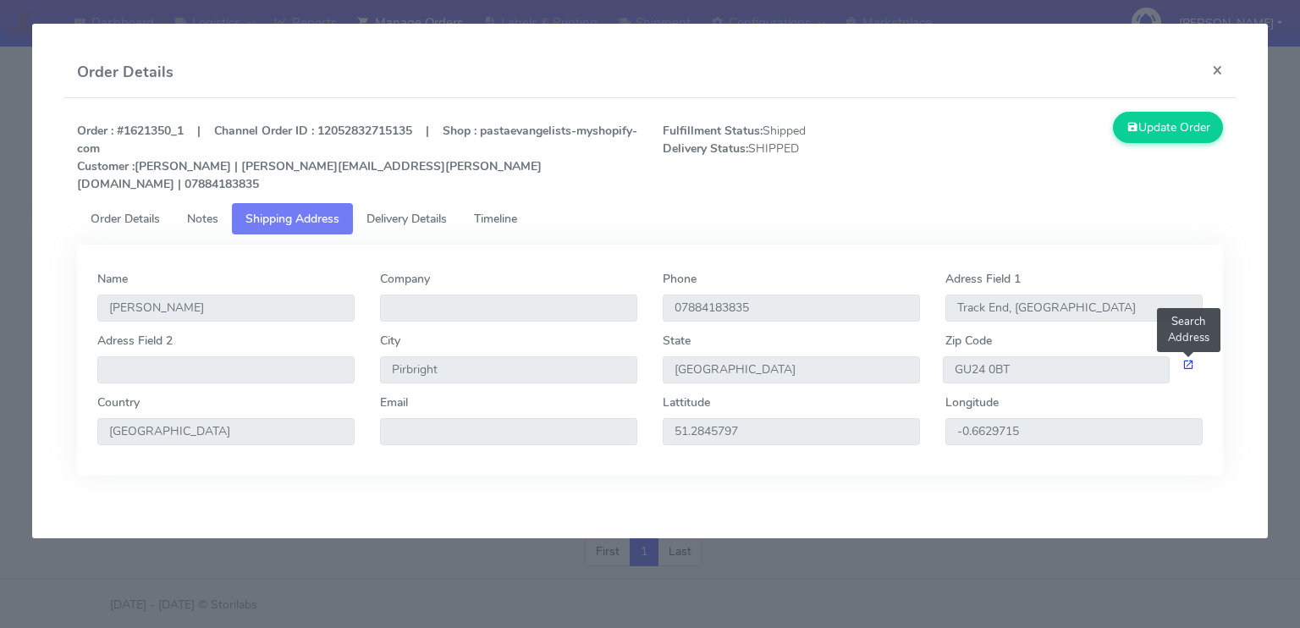
click at [1187, 357] on span at bounding box center [1188, 365] width 12 height 16
click at [1214, 74] on button "×" at bounding box center [1217, 69] width 38 height 45
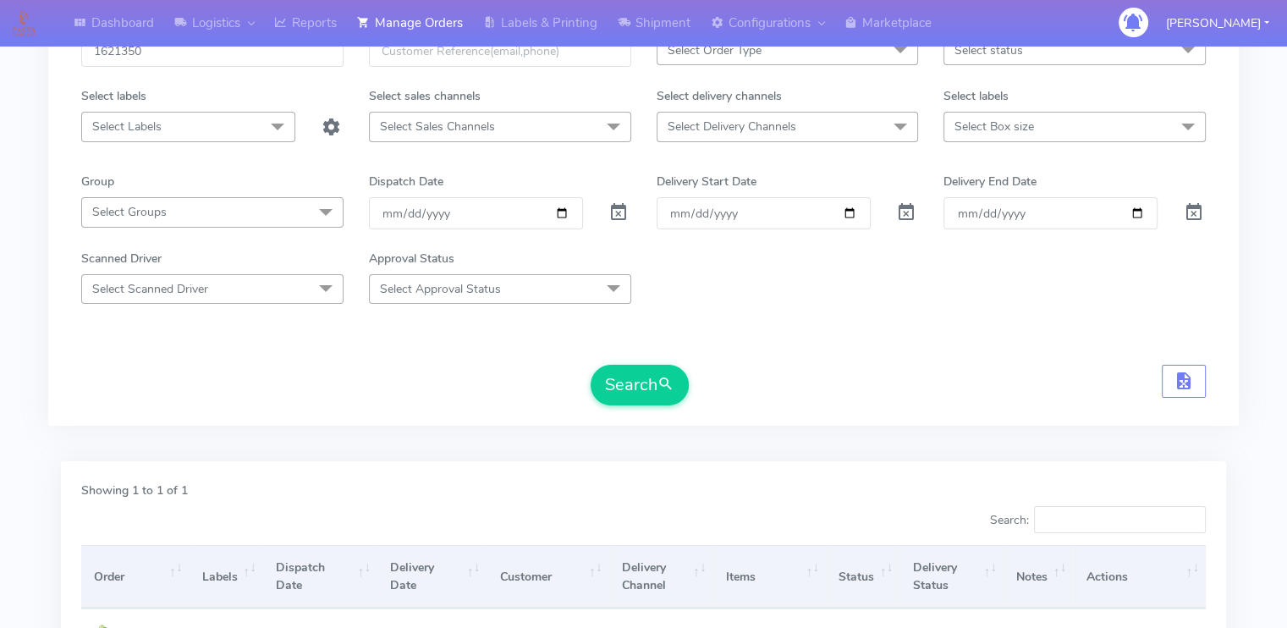
scroll to position [0, 0]
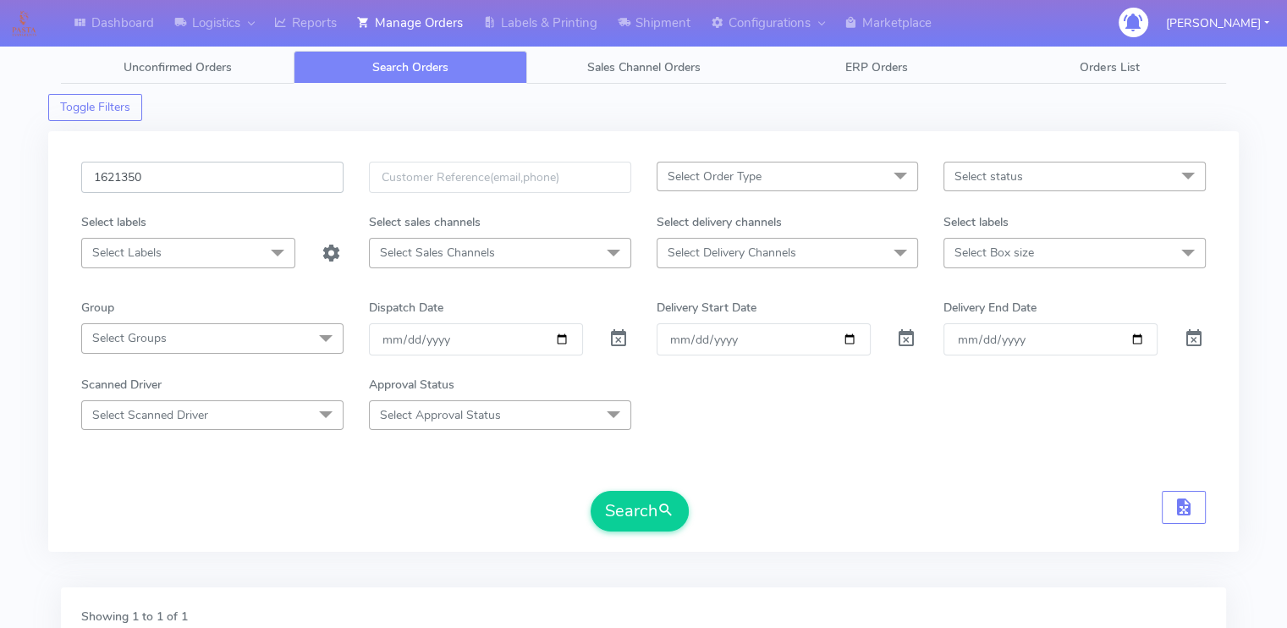
click at [242, 170] on input "1621350" at bounding box center [212, 177] width 262 height 31
paste input "17856"
type input "1617856"
click at [591, 491] on button "Search" at bounding box center [640, 511] width 98 height 41
